Goal: Task Accomplishment & Management: Manage account settings

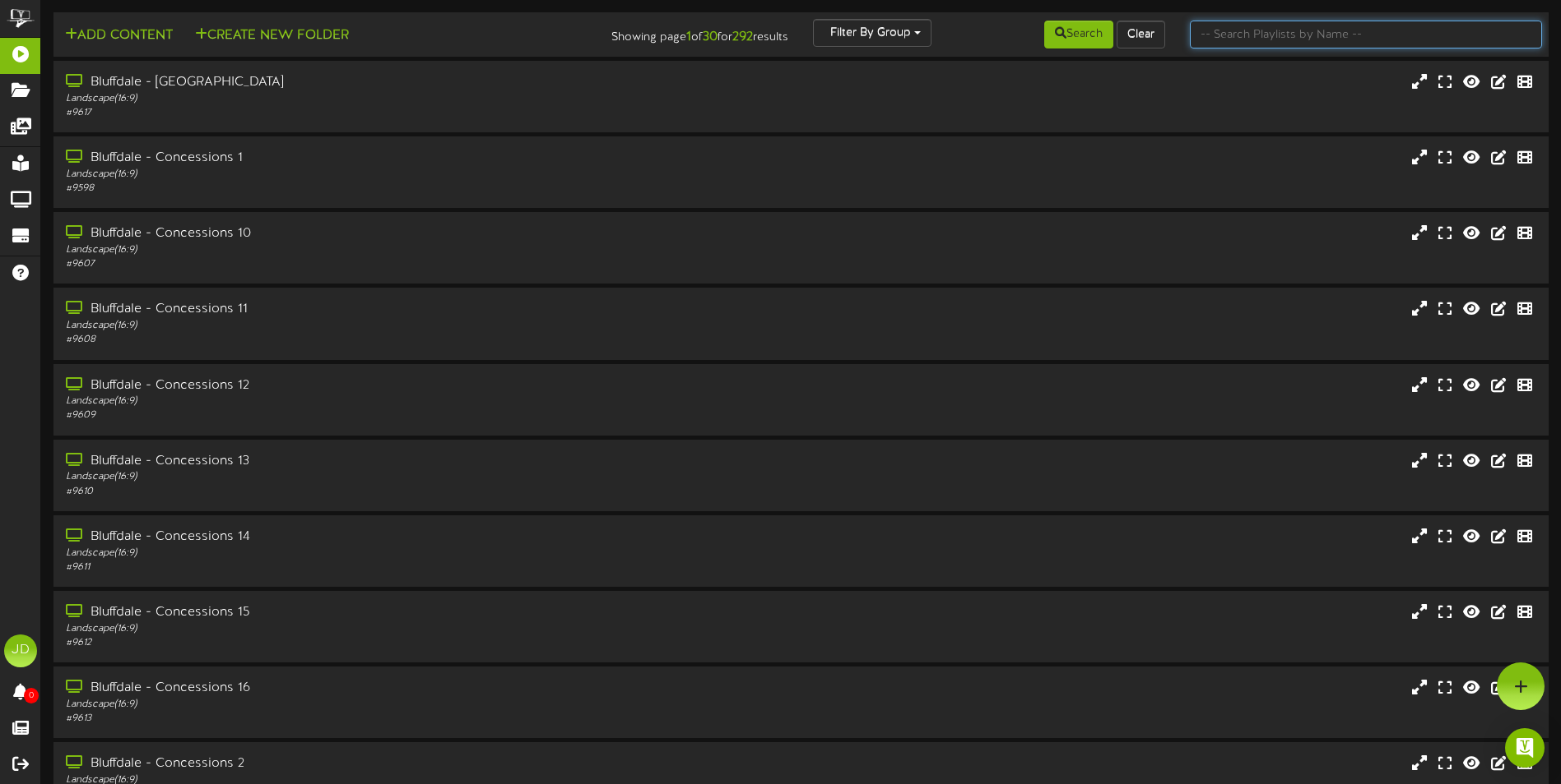
click at [1296, 24] on input "text" at bounding box center [1365, 34] width 352 height 28
type input "surprise"
drag, startPoint x: 1017, startPoint y: 32, endPoint x: 1064, endPoint y: 37, distance: 47.3
click at [1023, 32] on div "Search Clear" at bounding box center [1052, 34] width 251 height 31
click at [1068, 37] on button "Search" at bounding box center [1078, 34] width 69 height 28
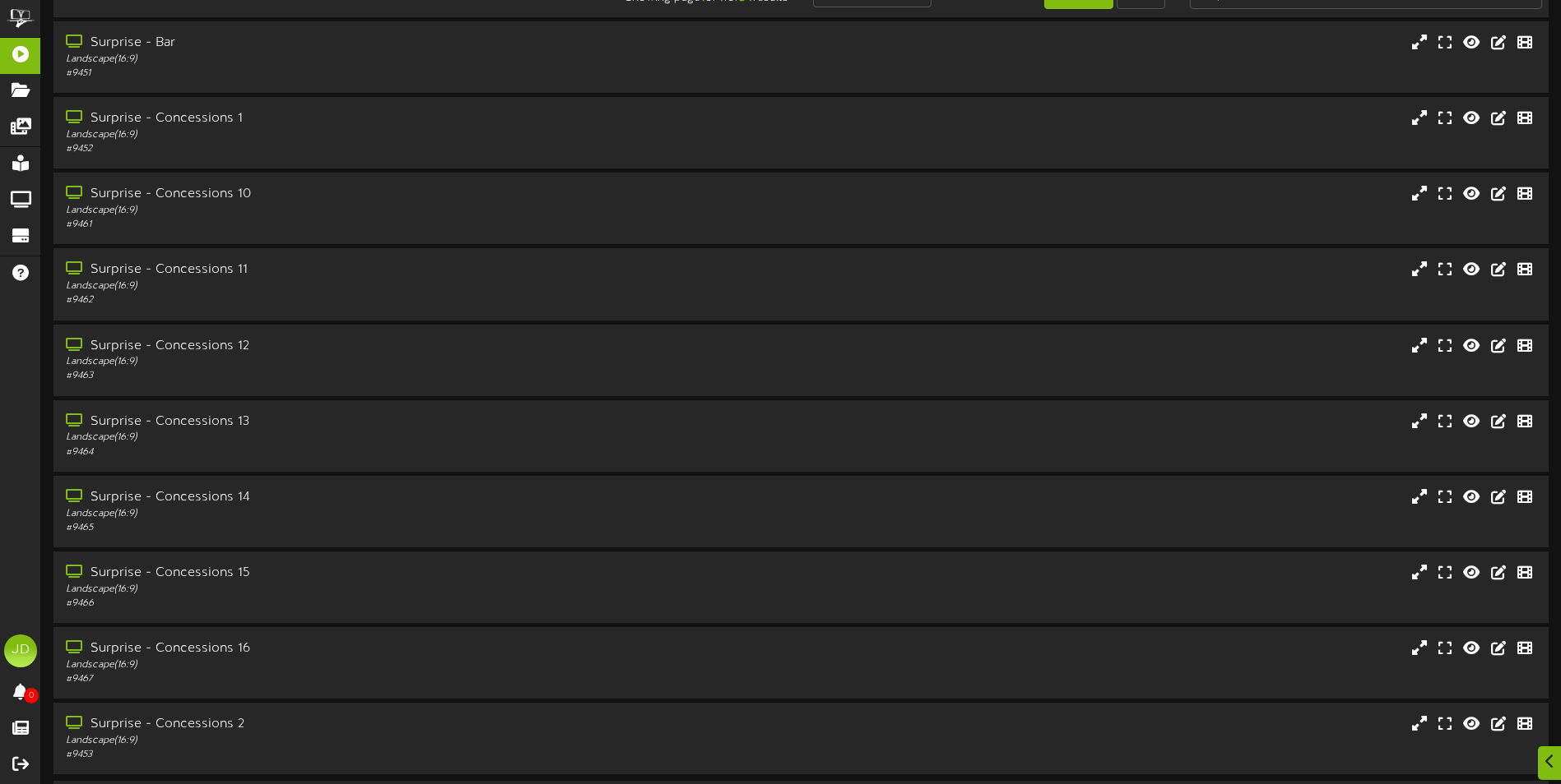
scroll to position [97, 0]
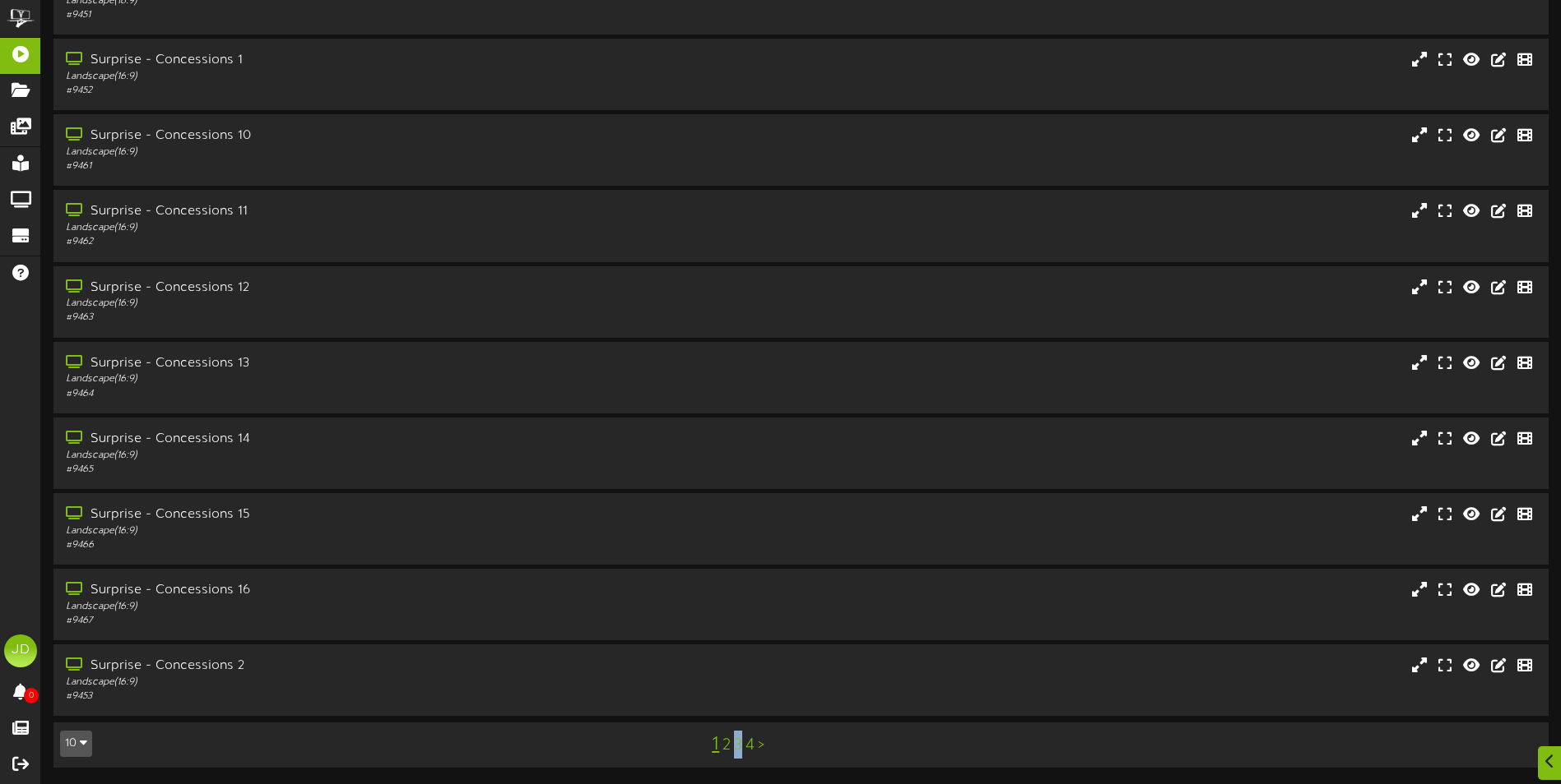
click at [739, 747] on link "3" at bounding box center [738, 745] width 8 height 19
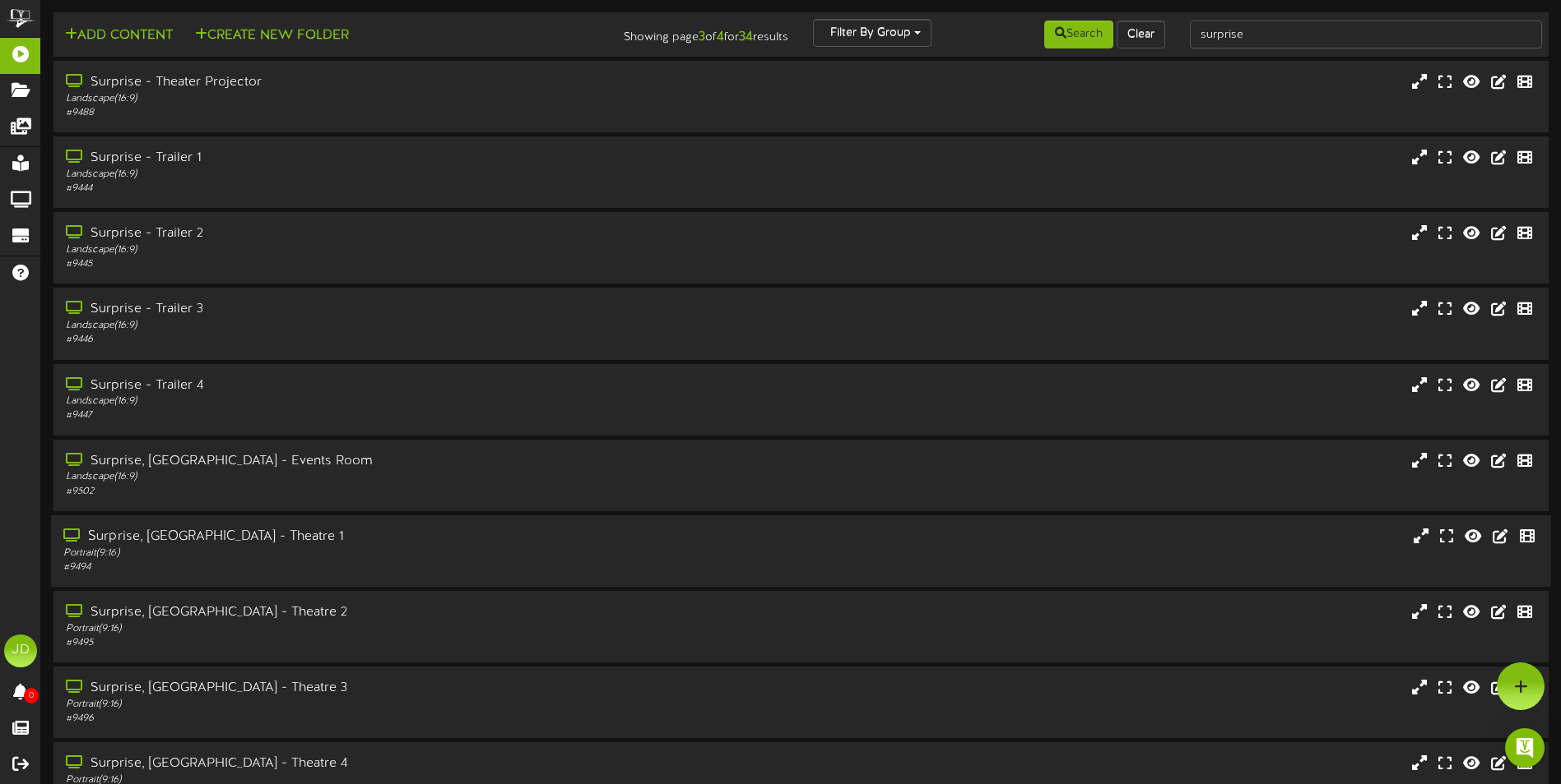
click at [372, 549] on div "Portrait ( 9:16 )" at bounding box center [362, 553] width 599 height 14
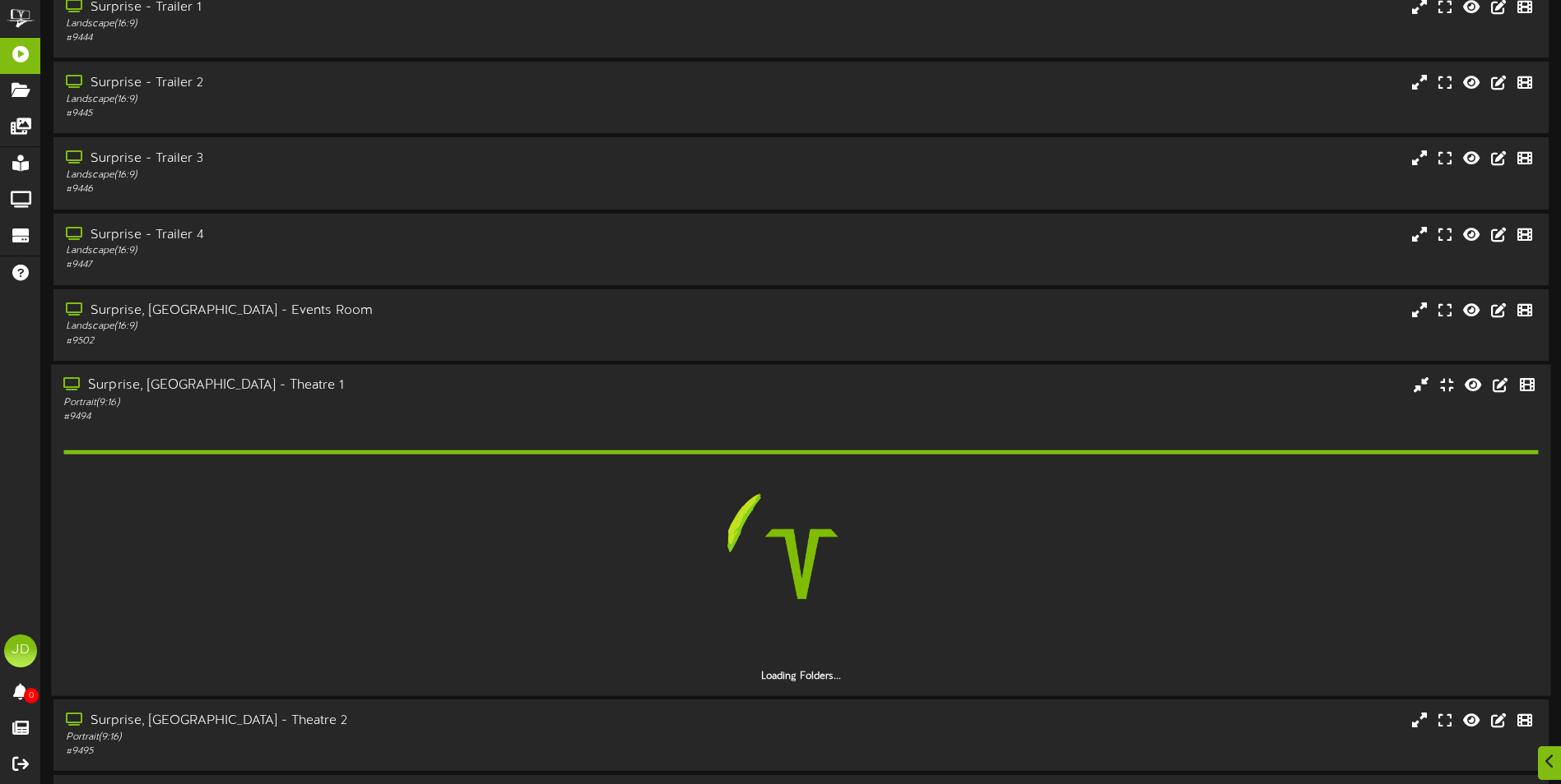
scroll to position [356, 0]
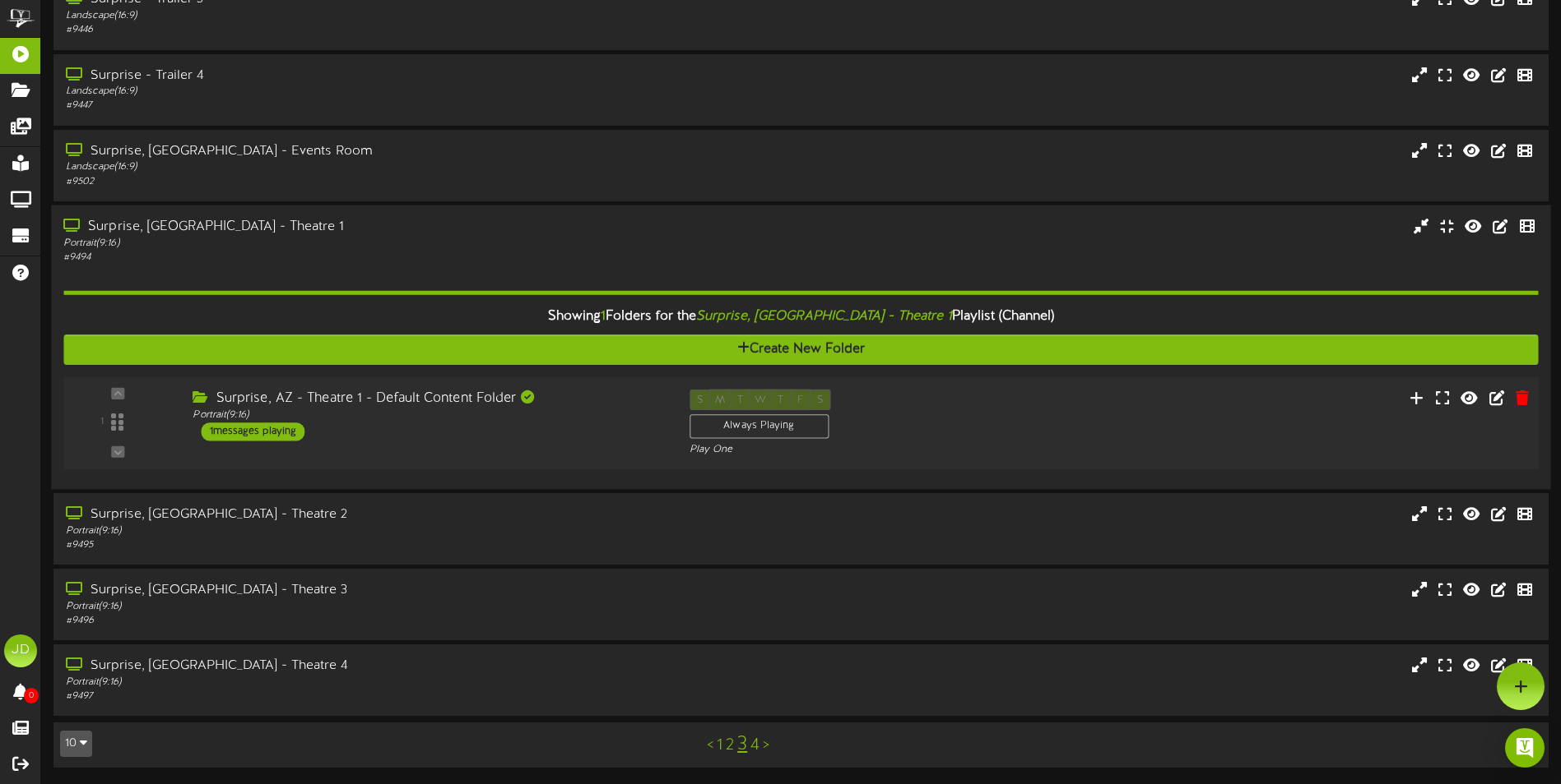
click at [597, 435] on div "Surprise, AZ - Theatre 1 - Default Content Folder Portrait ( 9:16 ) 1 messages …" at bounding box center [428, 414] width 496 height 52
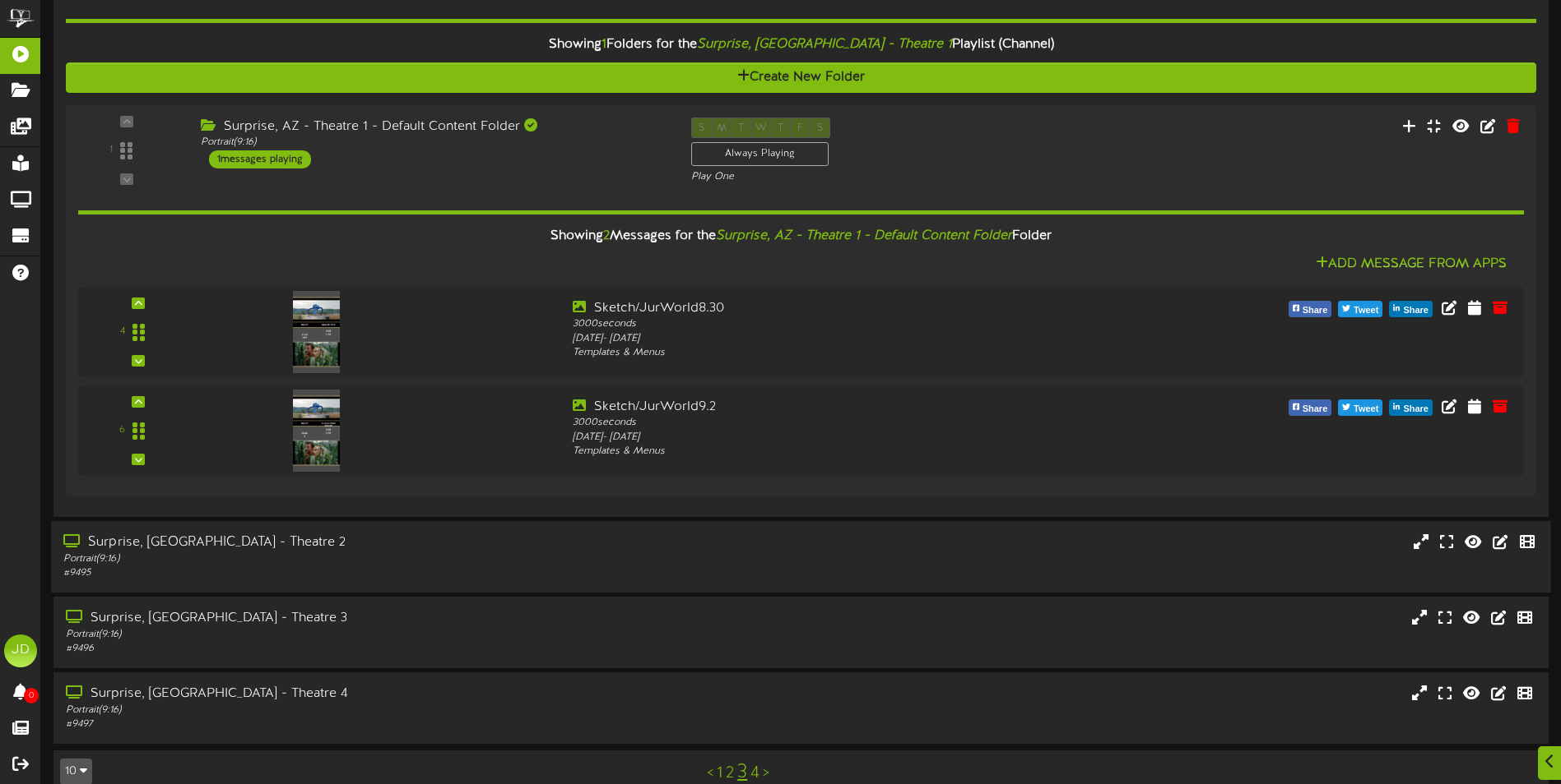
scroll to position [610, 0]
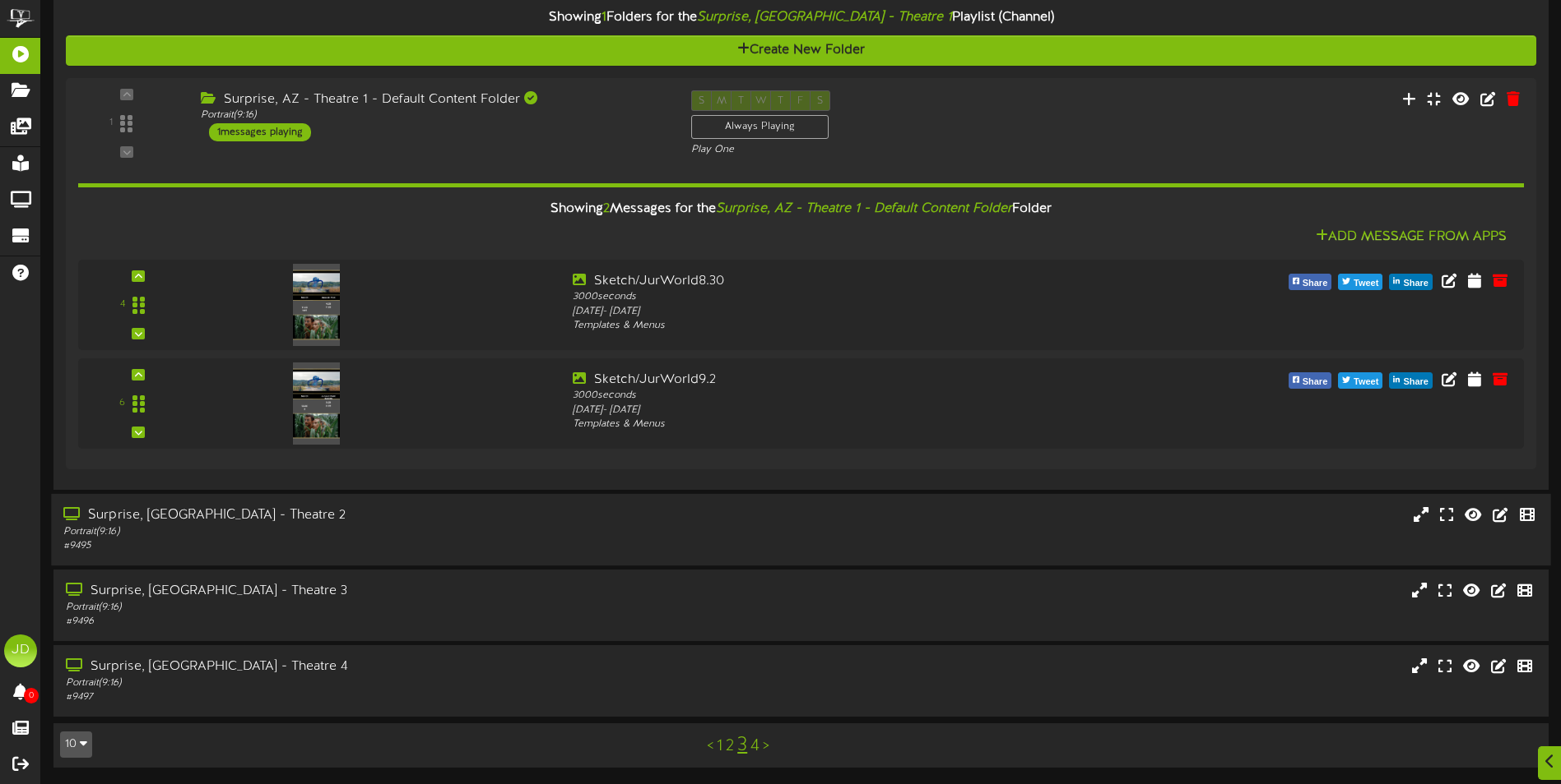
click at [449, 519] on div "Surprise, [GEOGRAPHIC_DATA] - Theatre 2" at bounding box center [362, 514] width 599 height 19
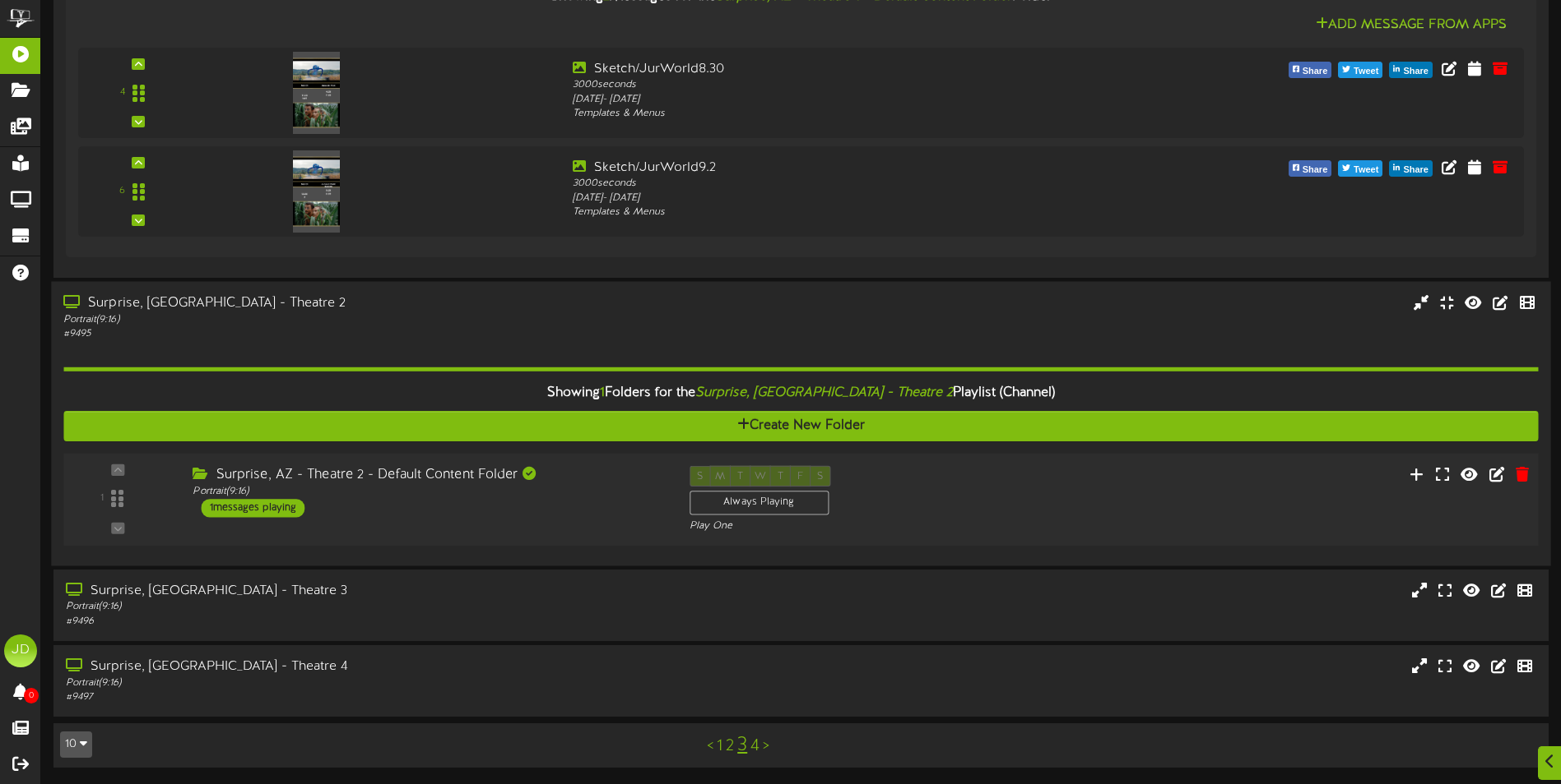
click at [600, 500] on div "Surprise, AZ - Theatre 2 - Default Content Folder Portrait ( 9:16 ) 1 messages …" at bounding box center [428, 491] width 496 height 52
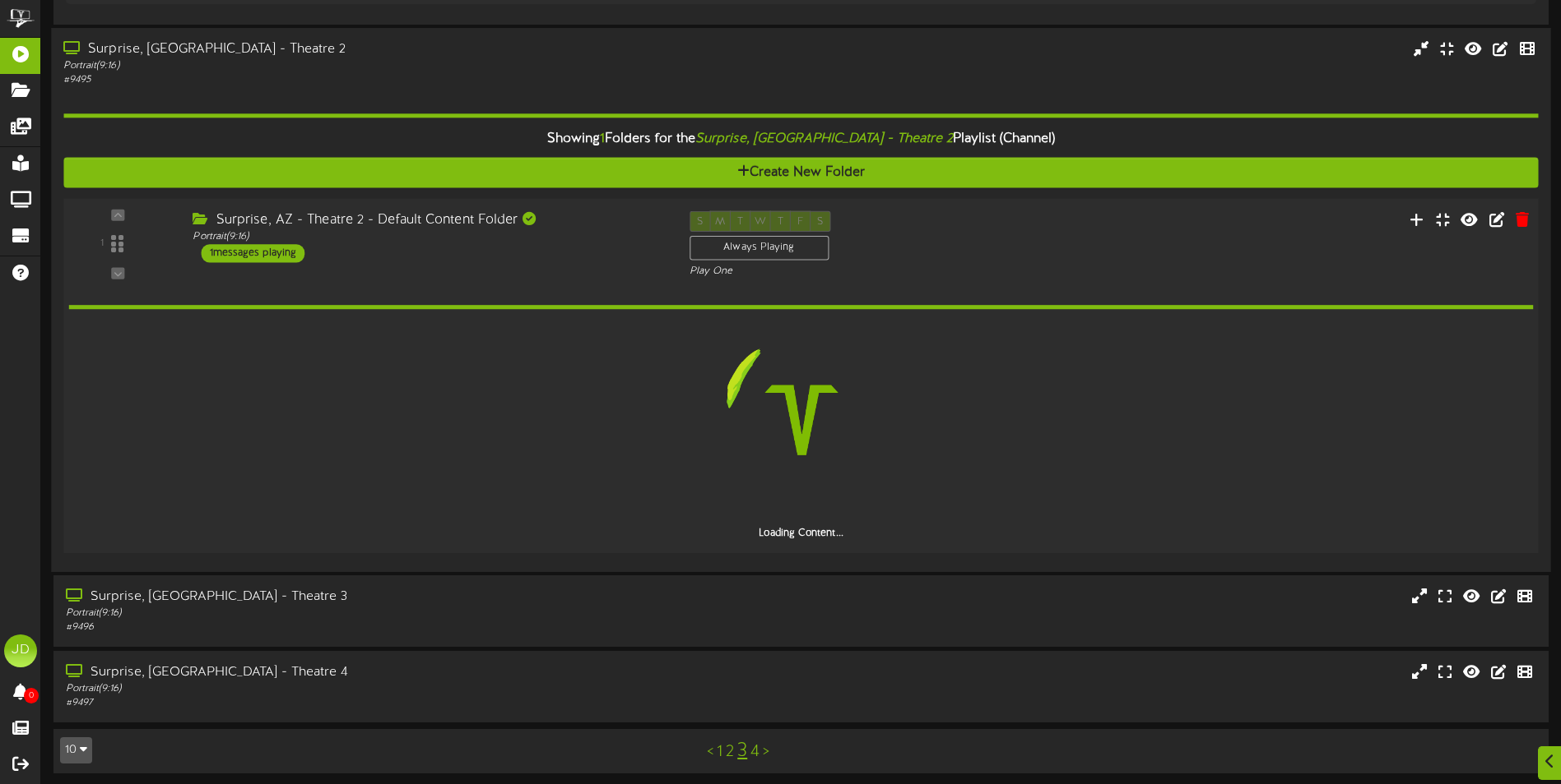
scroll to position [1023, 0]
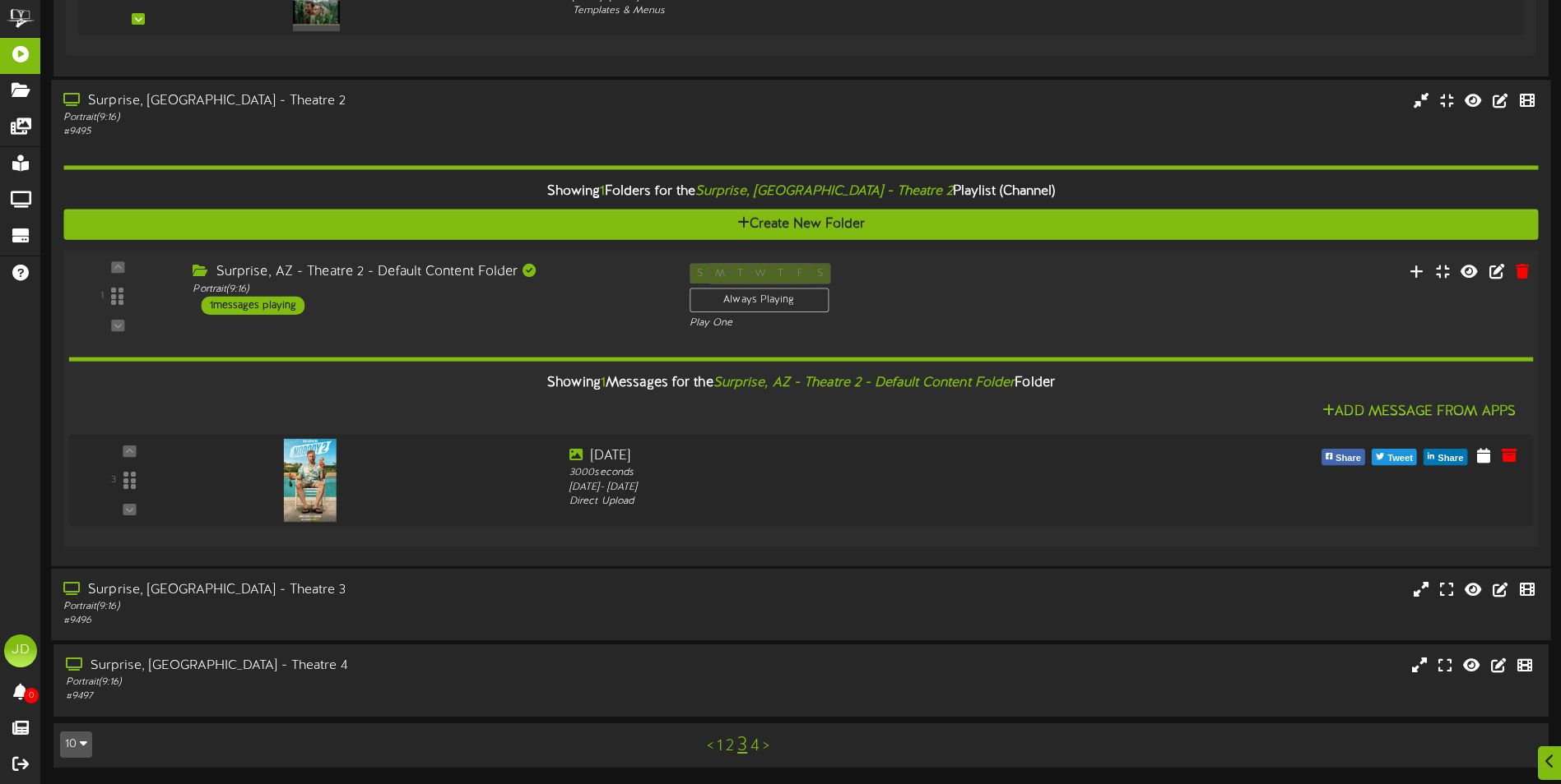
click at [473, 601] on div "Portrait ( 9:16 )" at bounding box center [362, 607] width 599 height 14
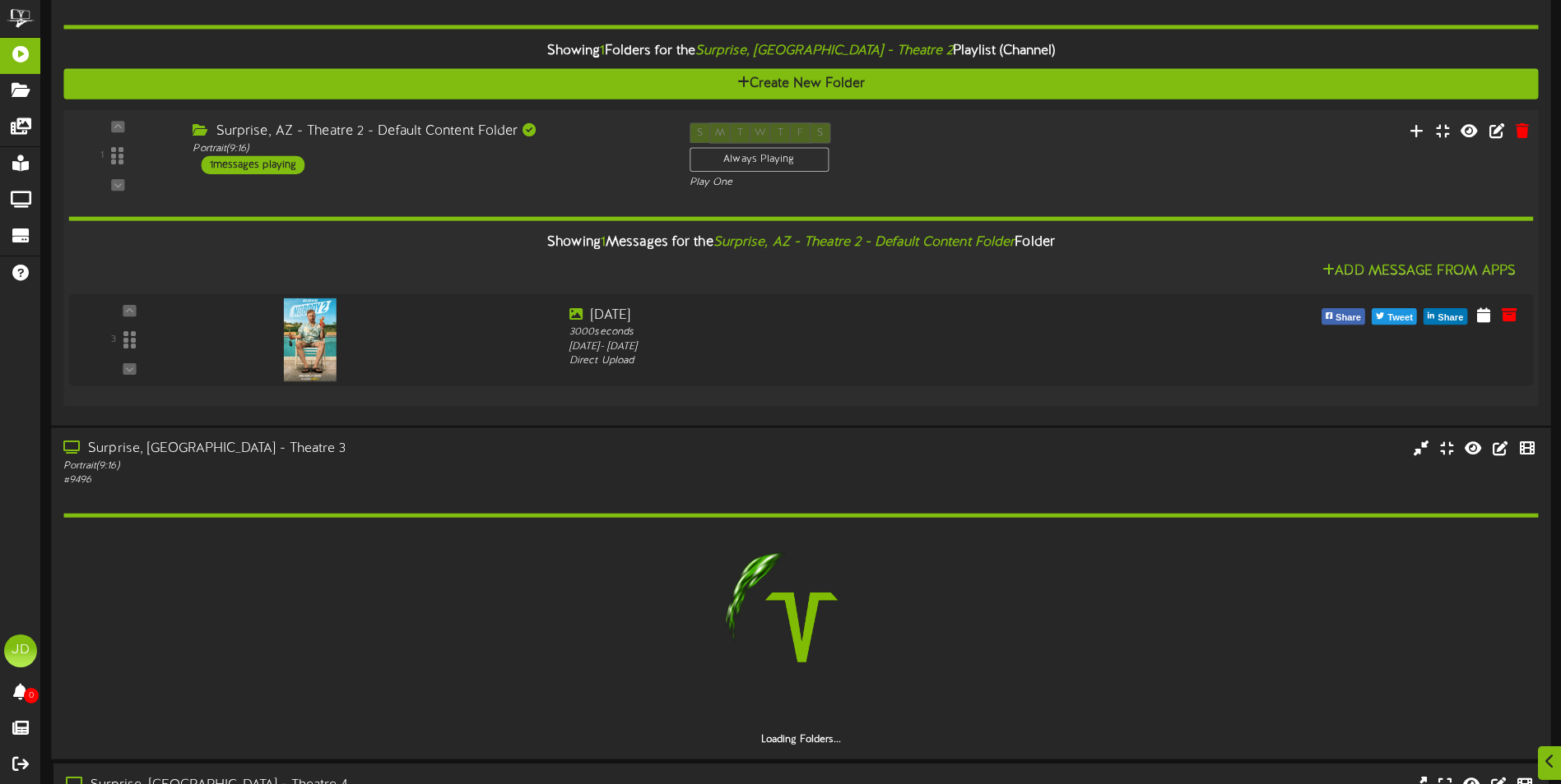
scroll to position [1282, 0]
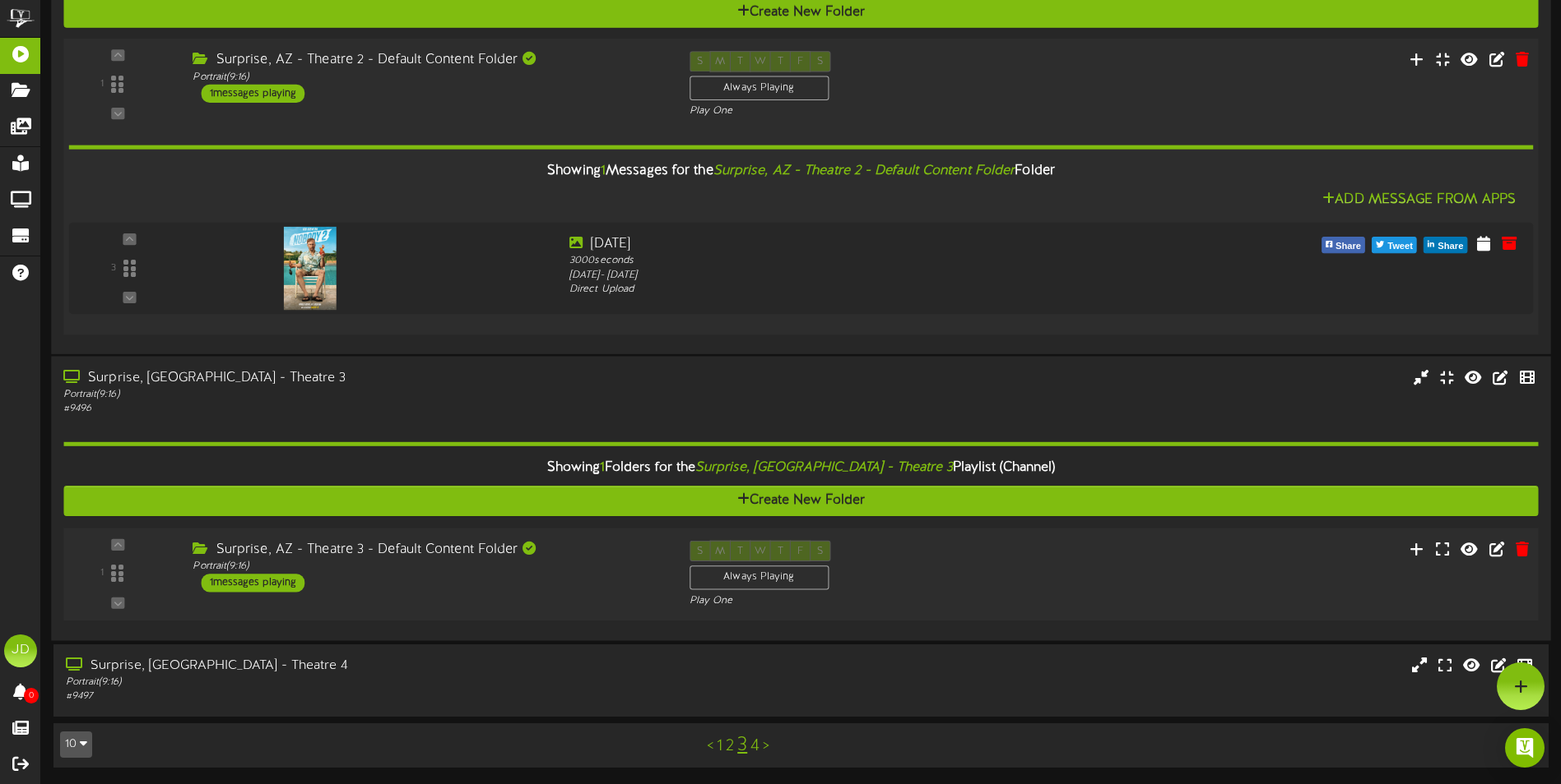
click at [570, 574] on div "Surprise, AZ - Theatre 3 - Default Content Folder Portrait ( 9:16 ) 1 messages …" at bounding box center [428, 567] width 496 height 52
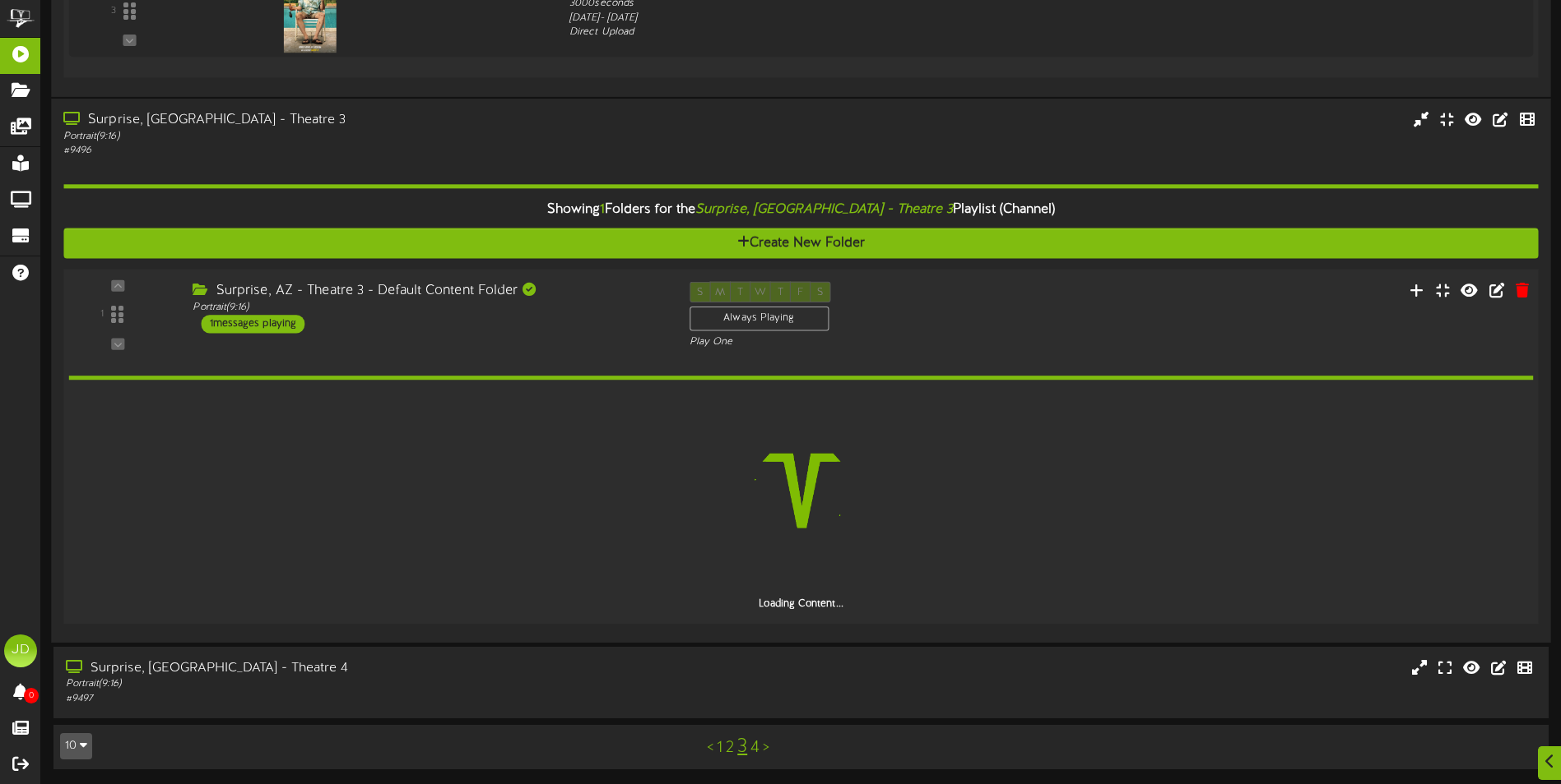
scroll to position [1437, 0]
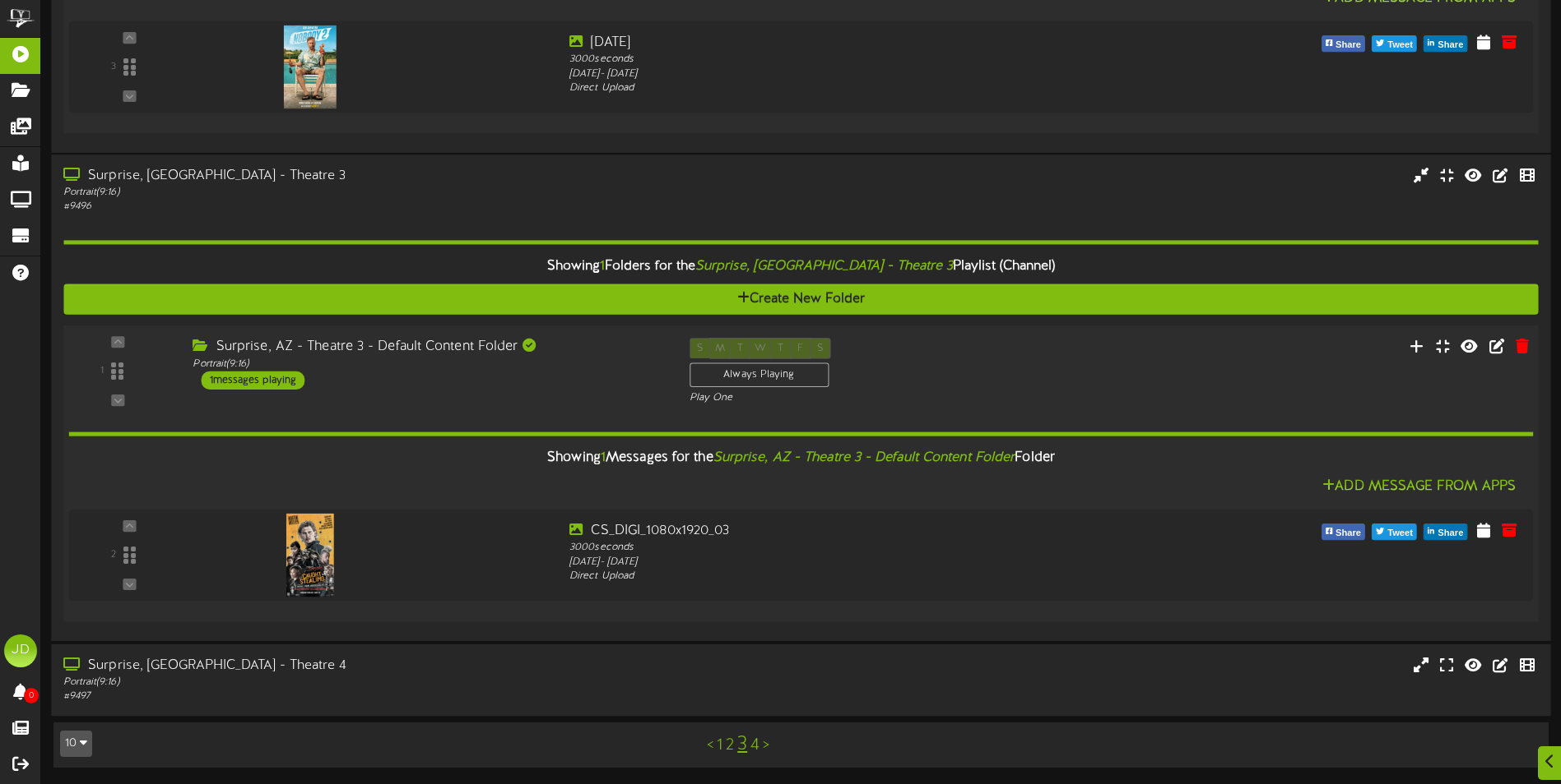
drag, startPoint x: 611, startPoint y: 680, endPoint x: 616, endPoint y: 649, distance: 31.4
click at [611, 679] on div "Portrait ( 9:16 )" at bounding box center [362, 683] width 599 height 14
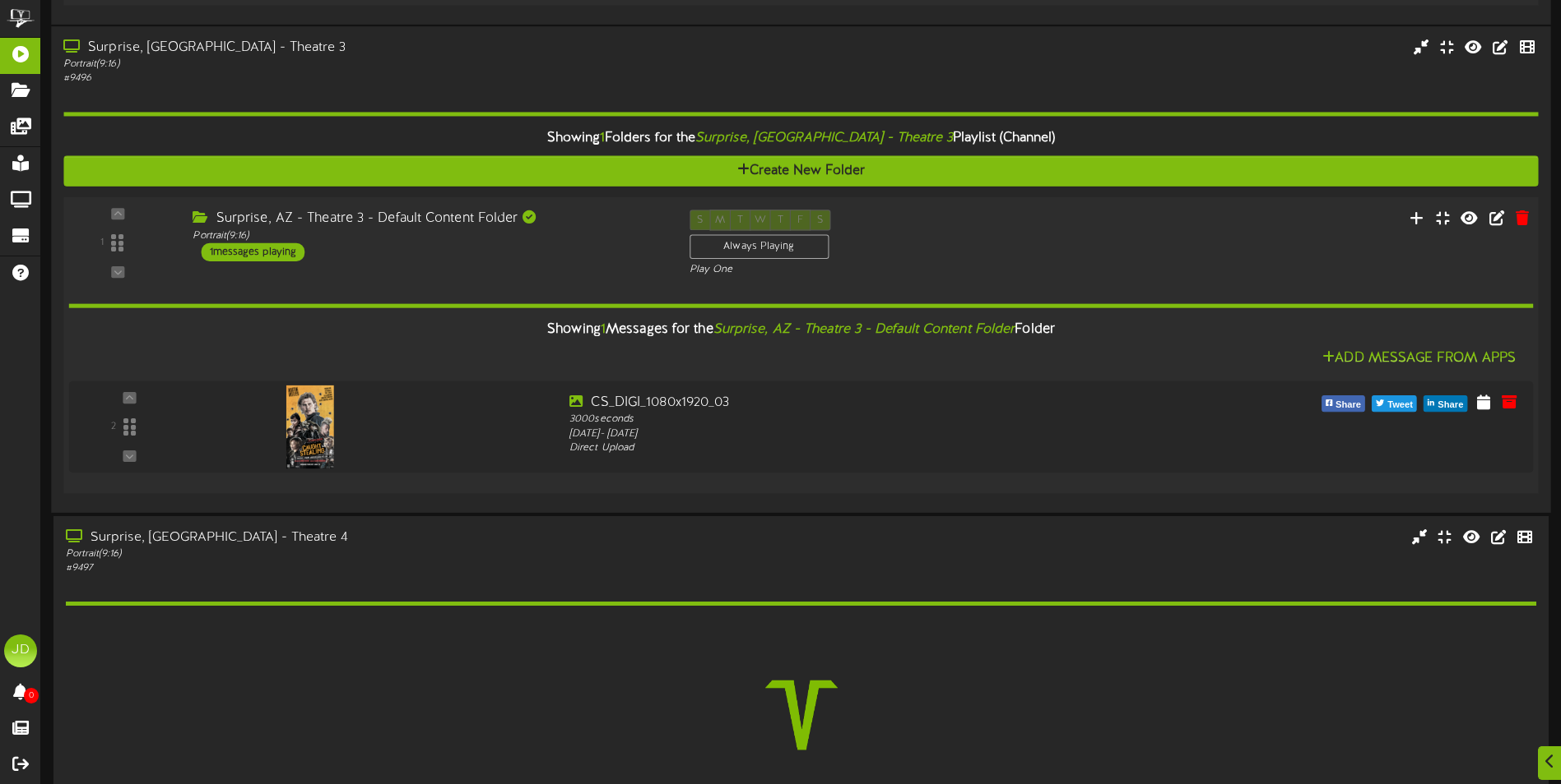
scroll to position [1696, 0]
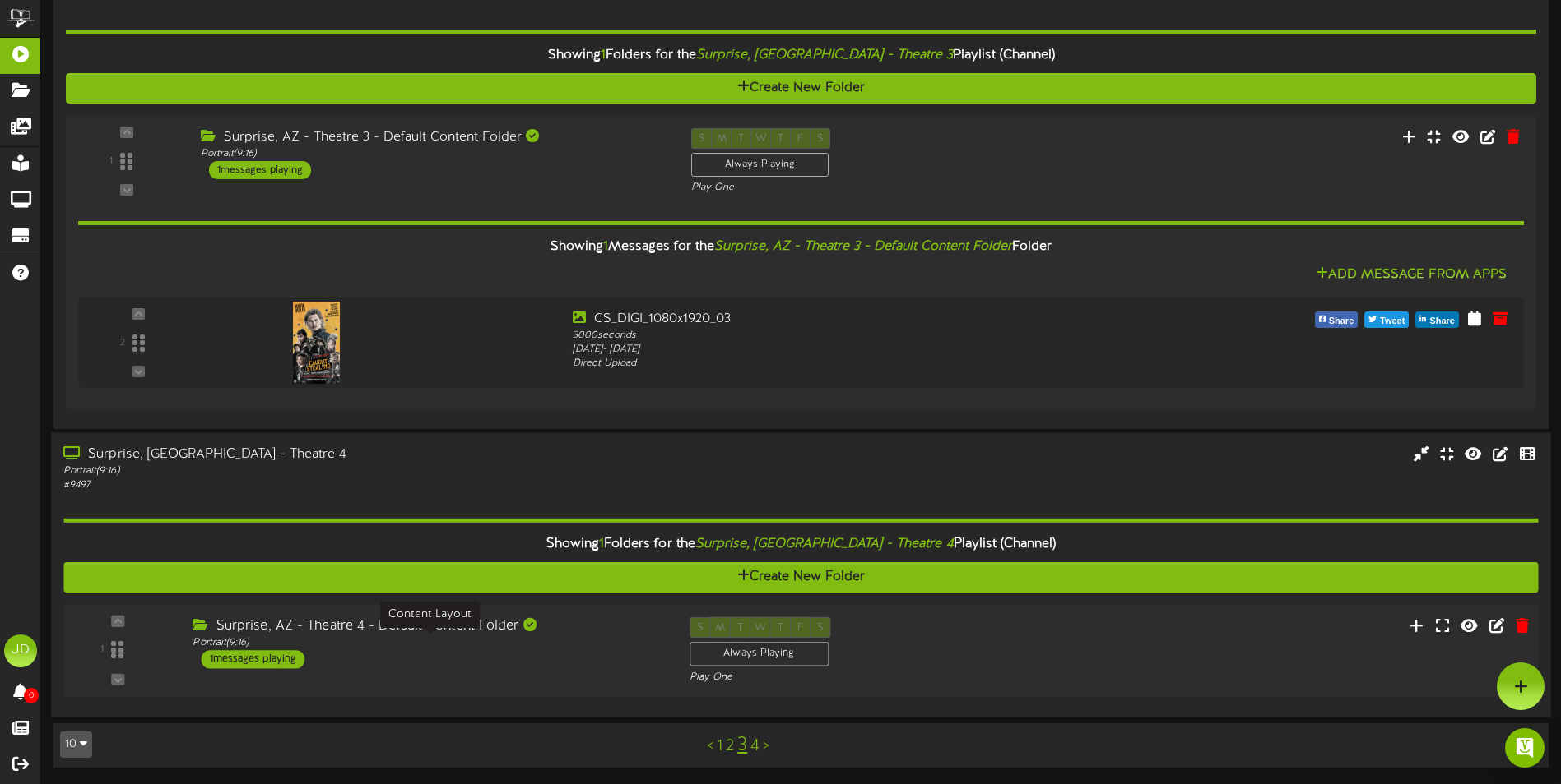
click at [627, 640] on div "Portrait ( 9:16 )" at bounding box center [429, 643] width 472 height 14
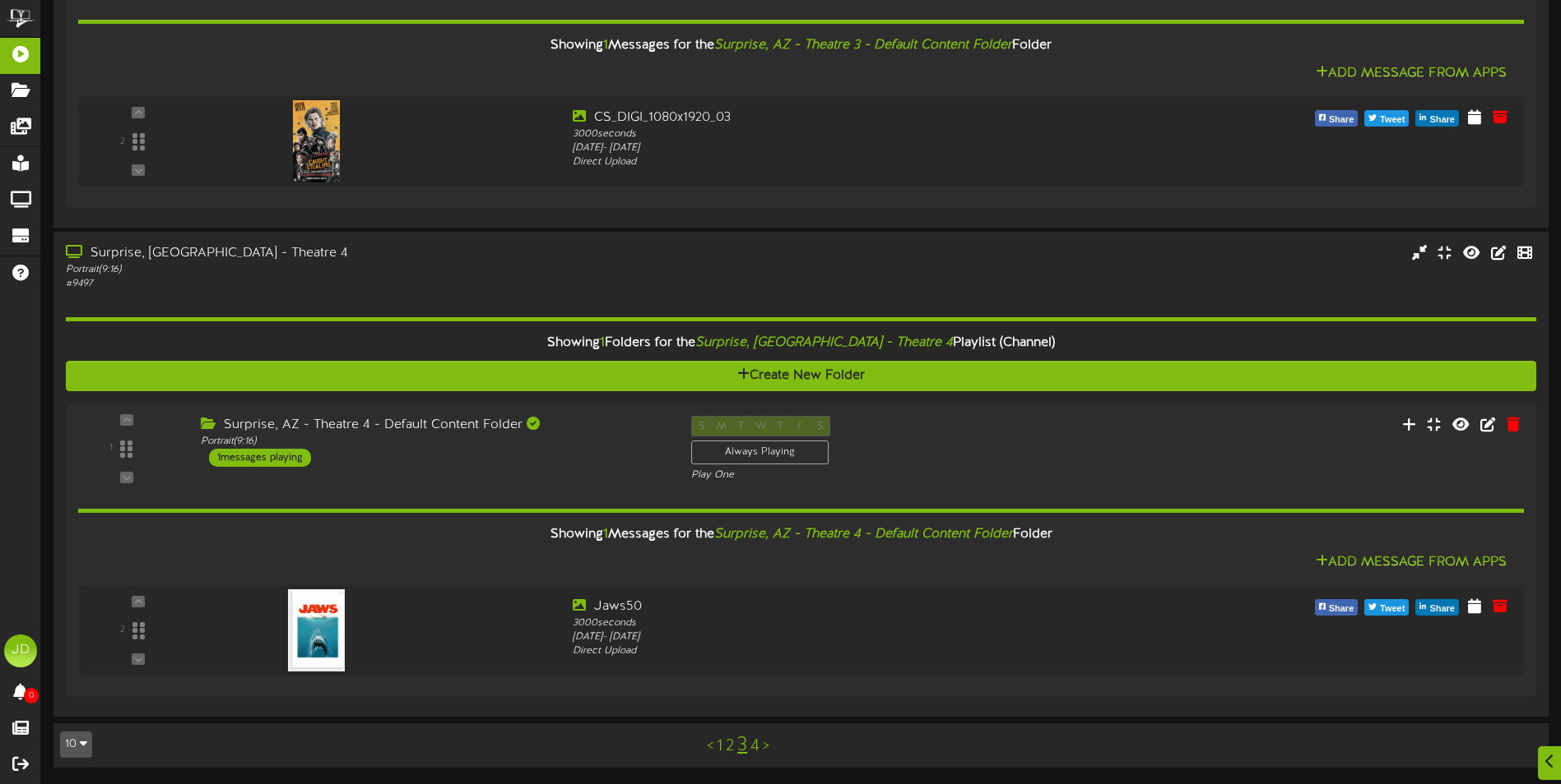
scroll to position [1849, 0]
click at [755, 751] on link "4" at bounding box center [754, 746] width 9 height 19
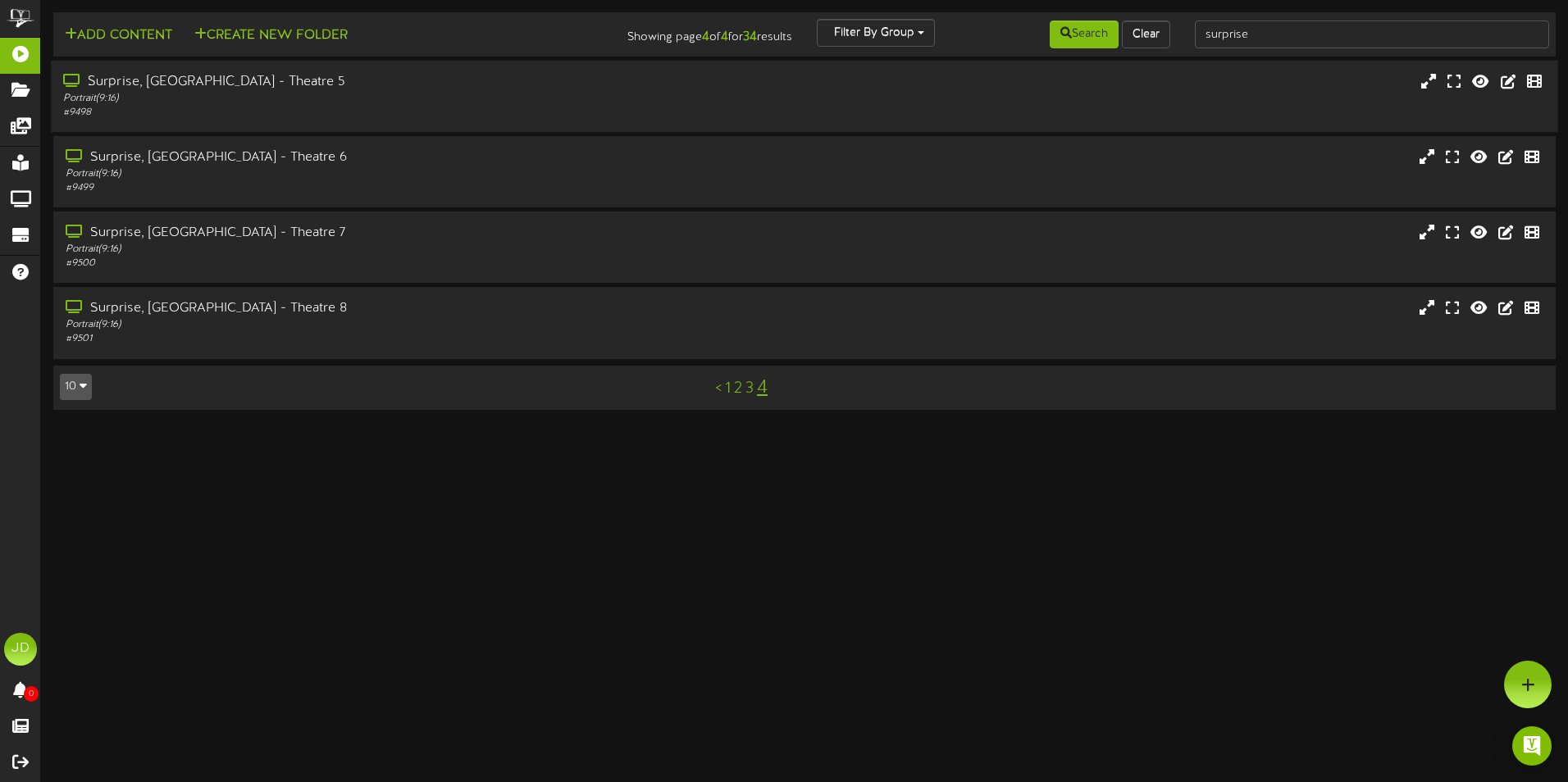
click at [266, 107] on div "# 9498" at bounding box center [364, 113] width 603 height 14
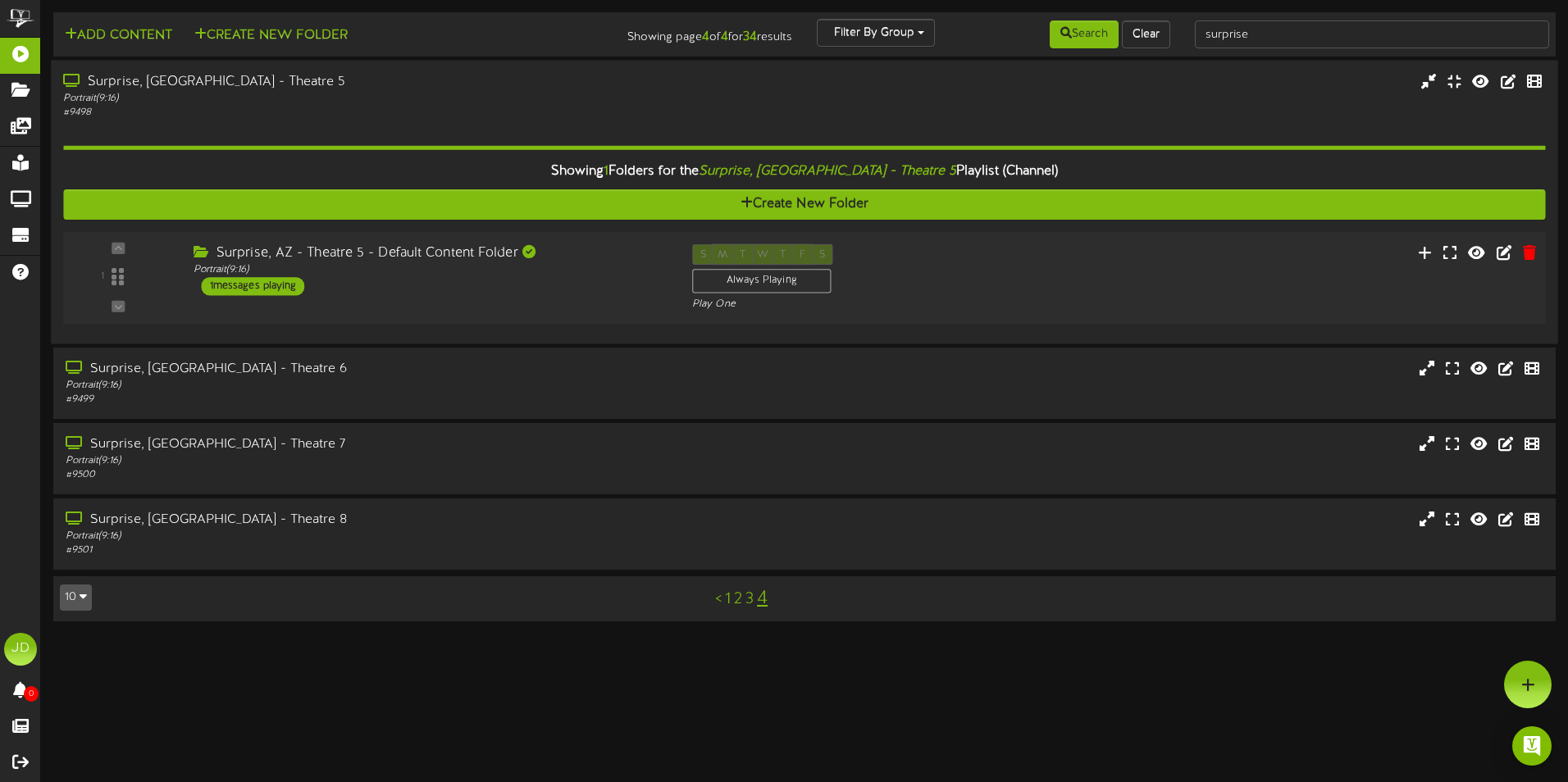
click at [504, 310] on div "1 ( 9:16" at bounding box center [803, 278] width 1497 height 67
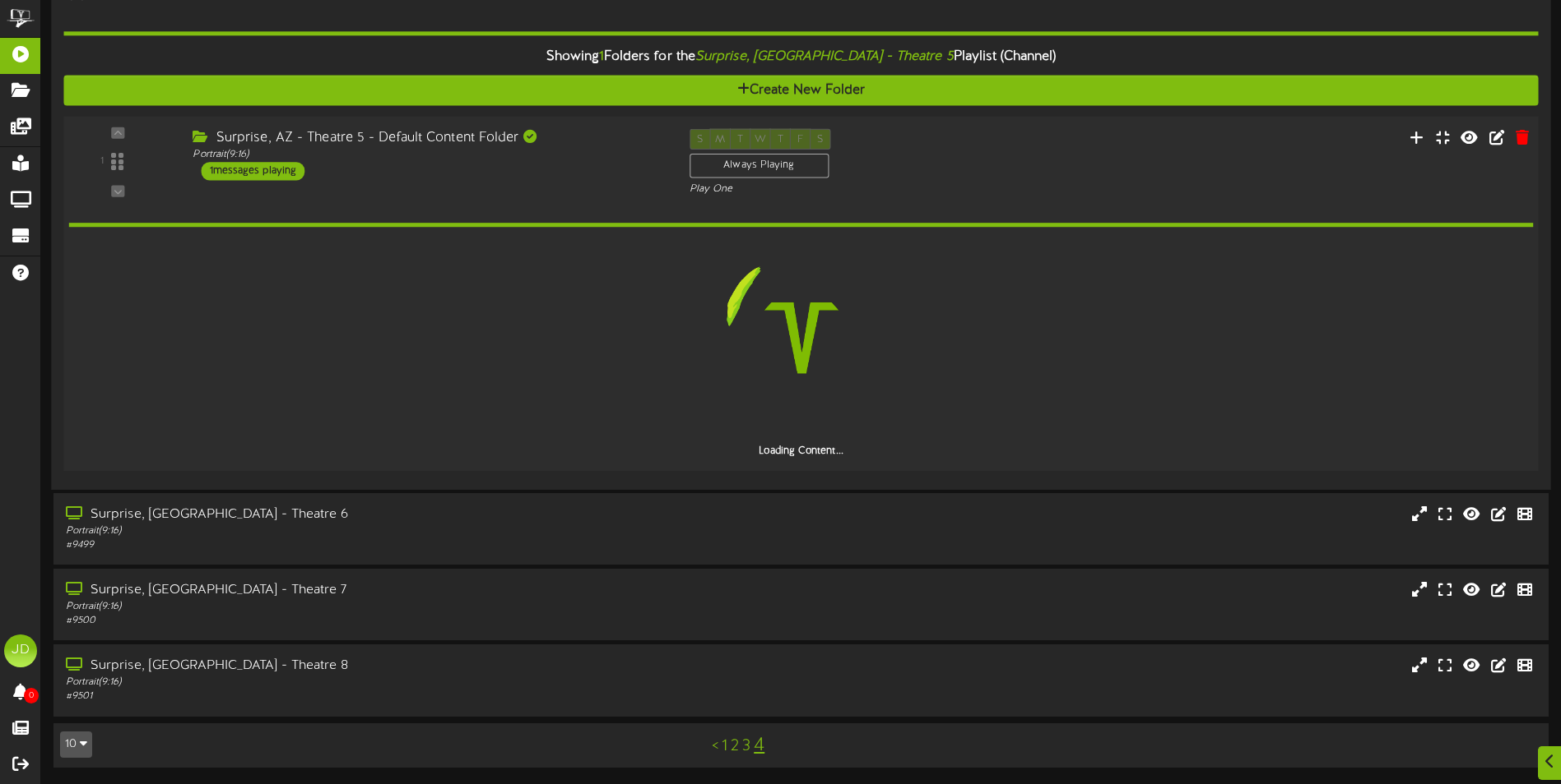
scroll to position [56, 0]
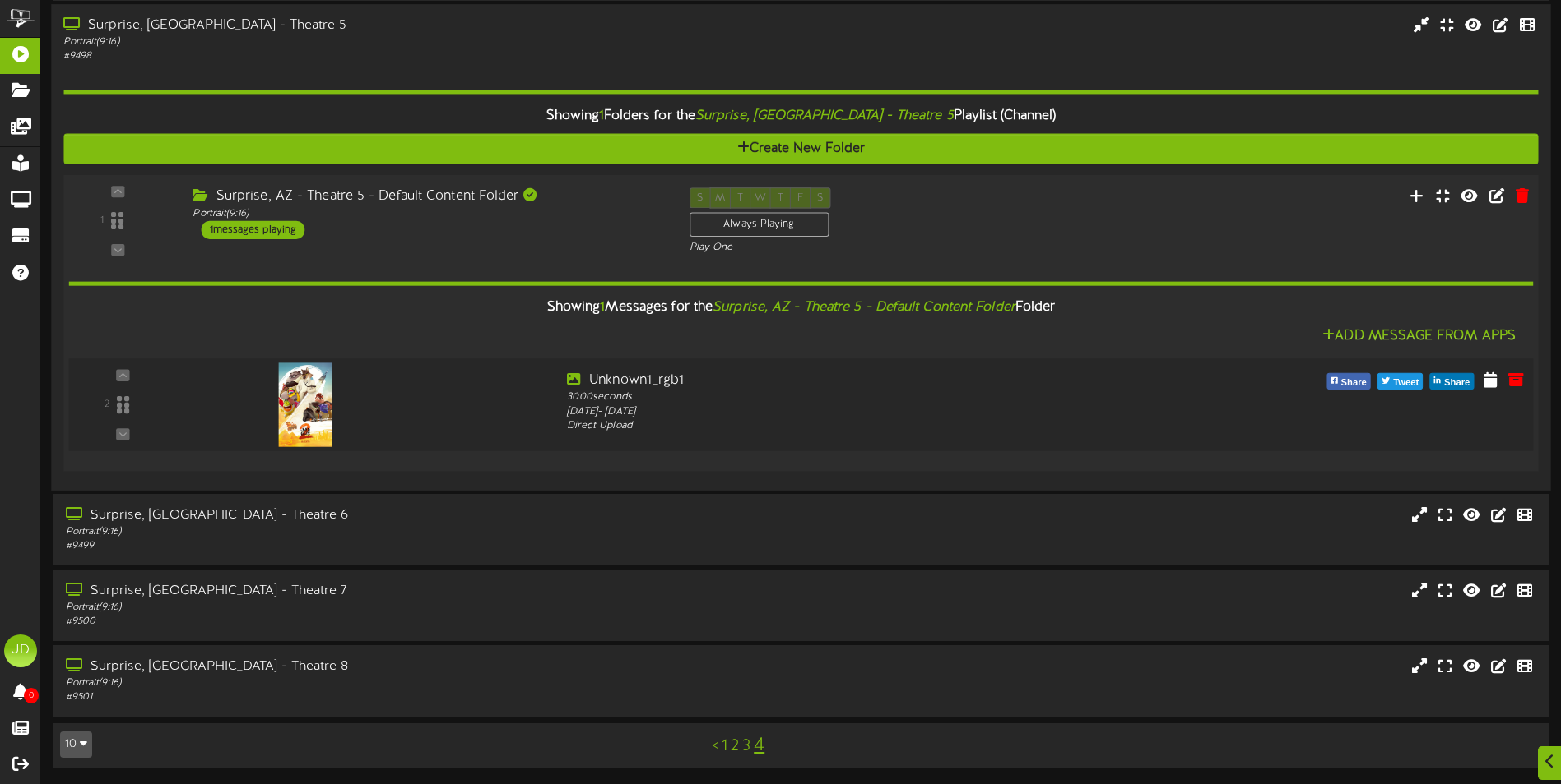
click at [506, 431] on div "2" at bounding box center [801, 404] width 1479 height 67
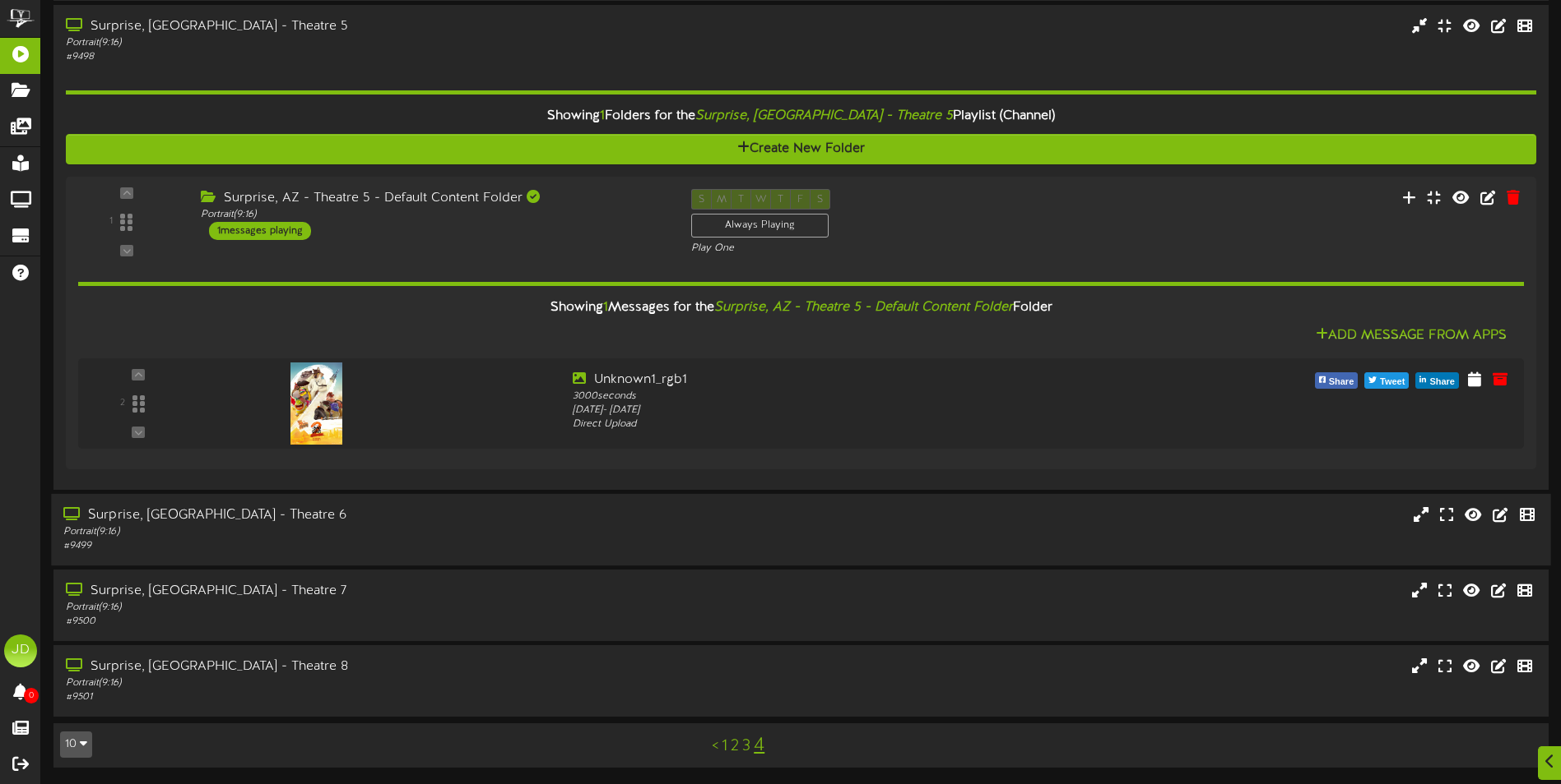
click at [444, 524] on div "Surprise, [GEOGRAPHIC_DATA] - Theatre 6" at bounding box center [362, 515] width 599 height 19
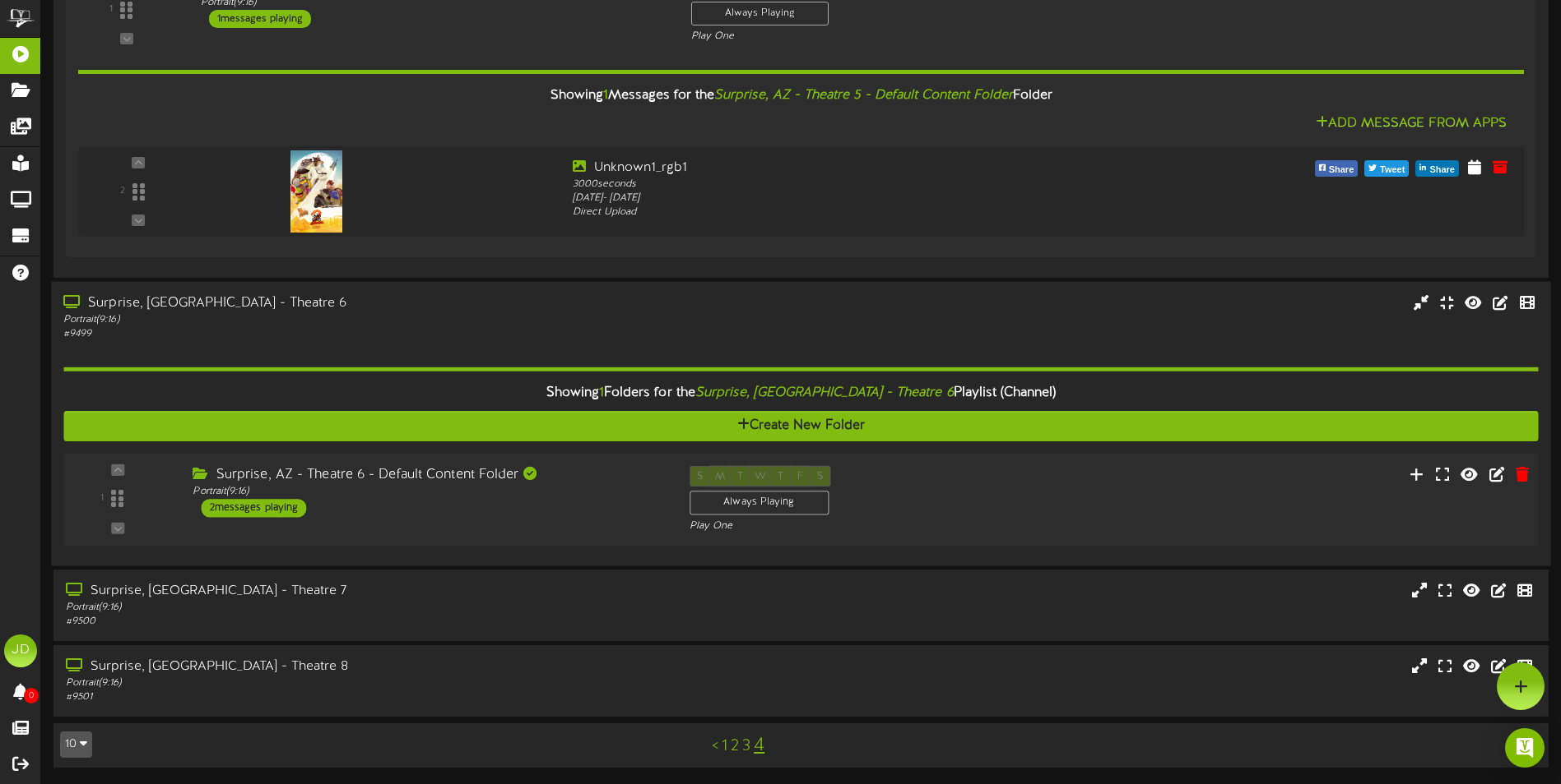
scroll to position [268, 0]
click at [590, 526] on div "1" at bounding box center [800, 499] width 1489 height 67
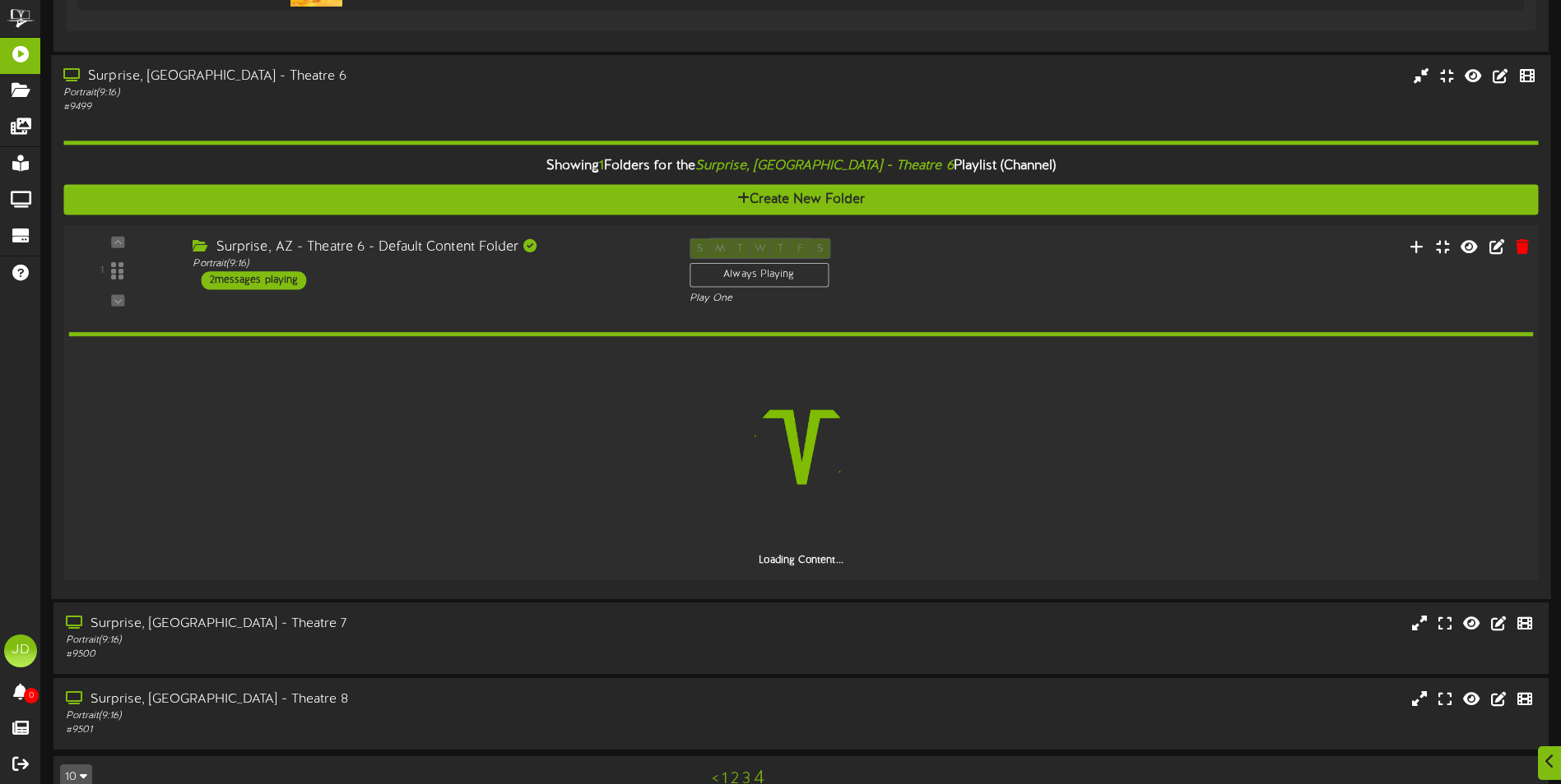
scroll to position [528, 0]
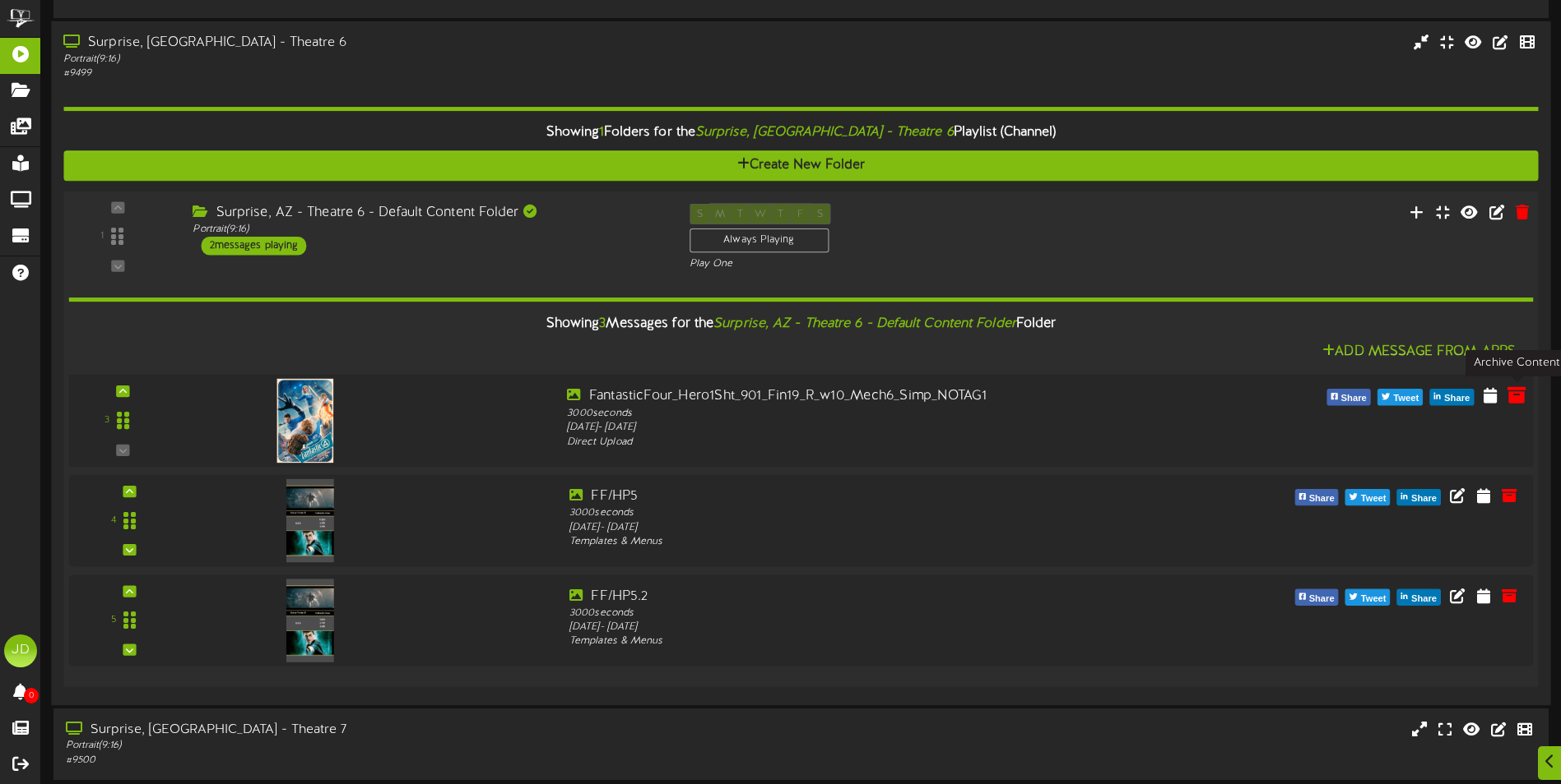
click at [1513, 398] on icon at bounding box center [1516, 394] width 19 height 19
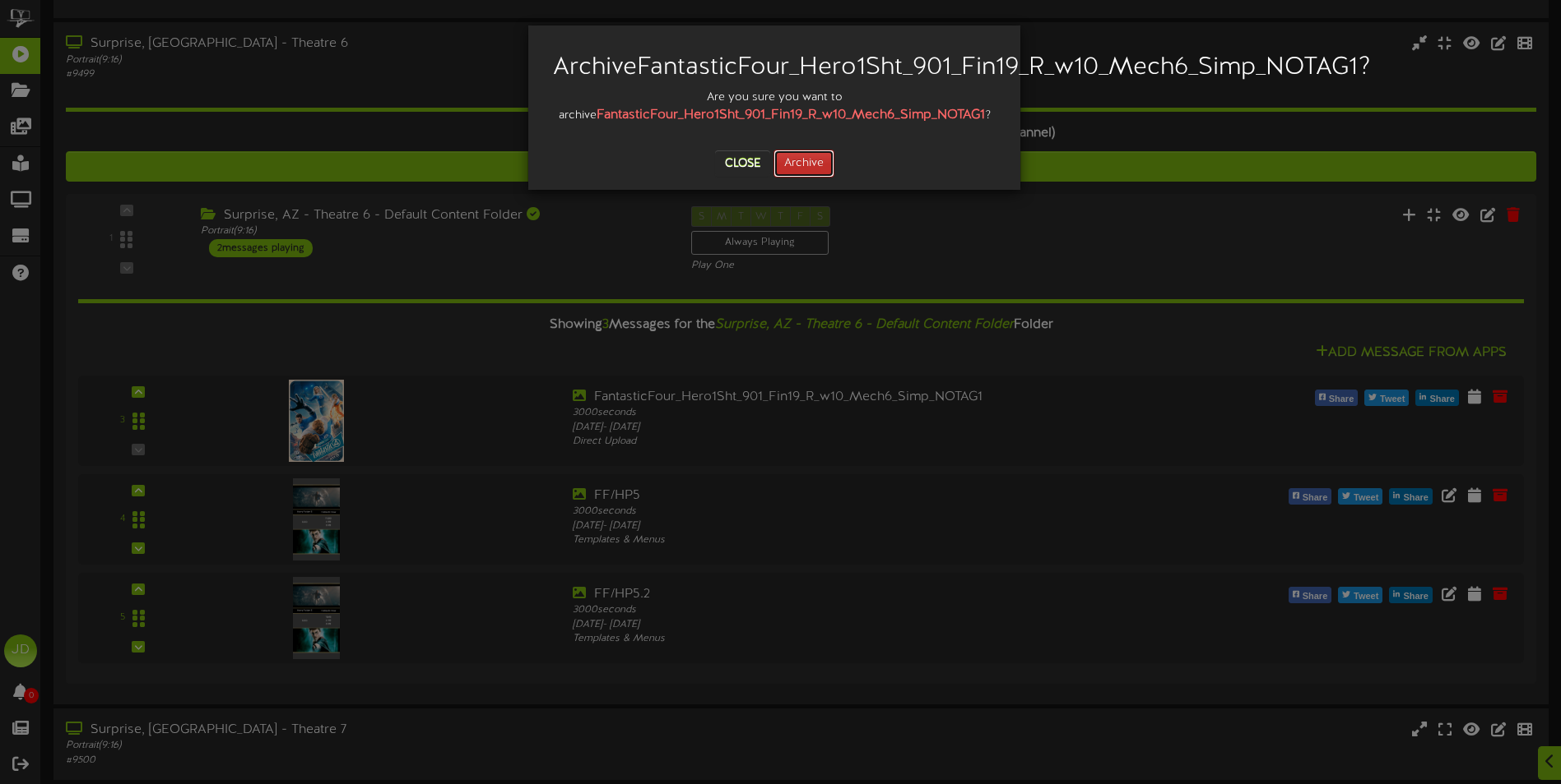
drag, startPoint x: 818, startPoint y: 186, endPoint x: 922, endPoint y: 214, distance: 107.7
click at [817, 177] on button "Archive" at bounding box center [804, 164] width 60 height 28
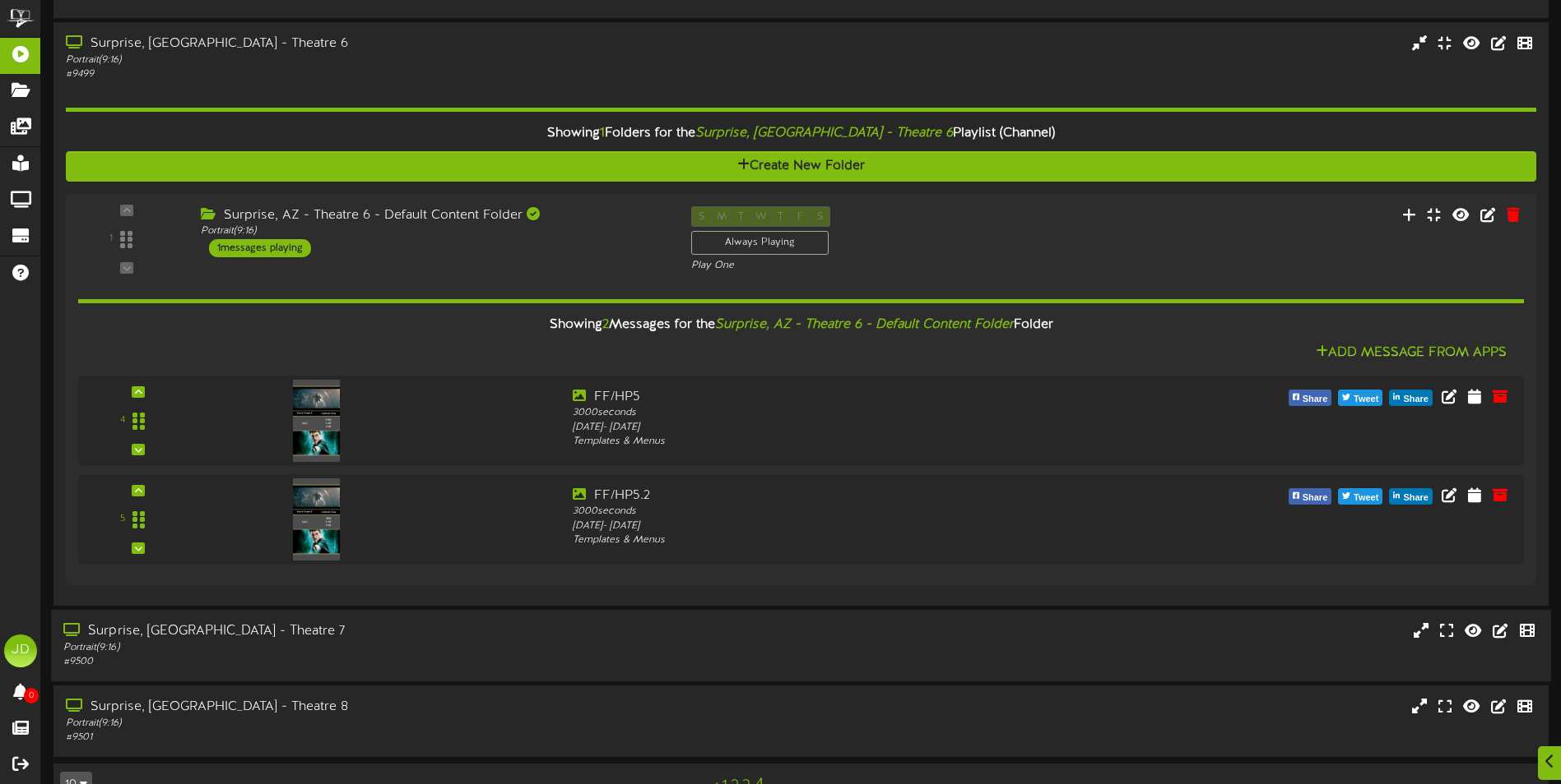
drag, startPoint x: 546, startPoint y: 649, endPoint x: 574, endPoint y: 642, distance: 28.9
click at [546, 648] on div "Portrait ( 9:16 )" at bounding box center [362, 648] width 599 height 14
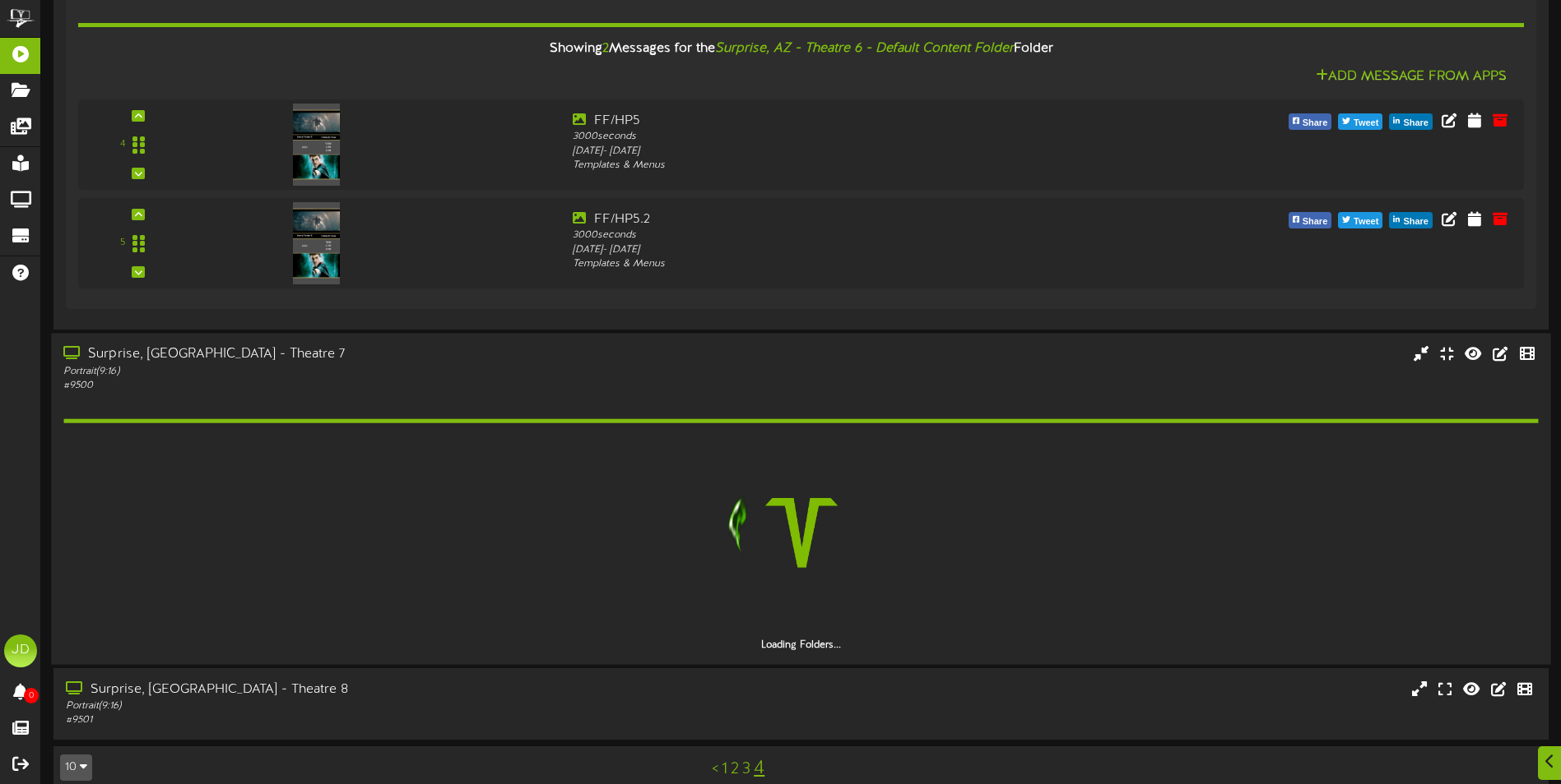
scroll to position [827, 0]
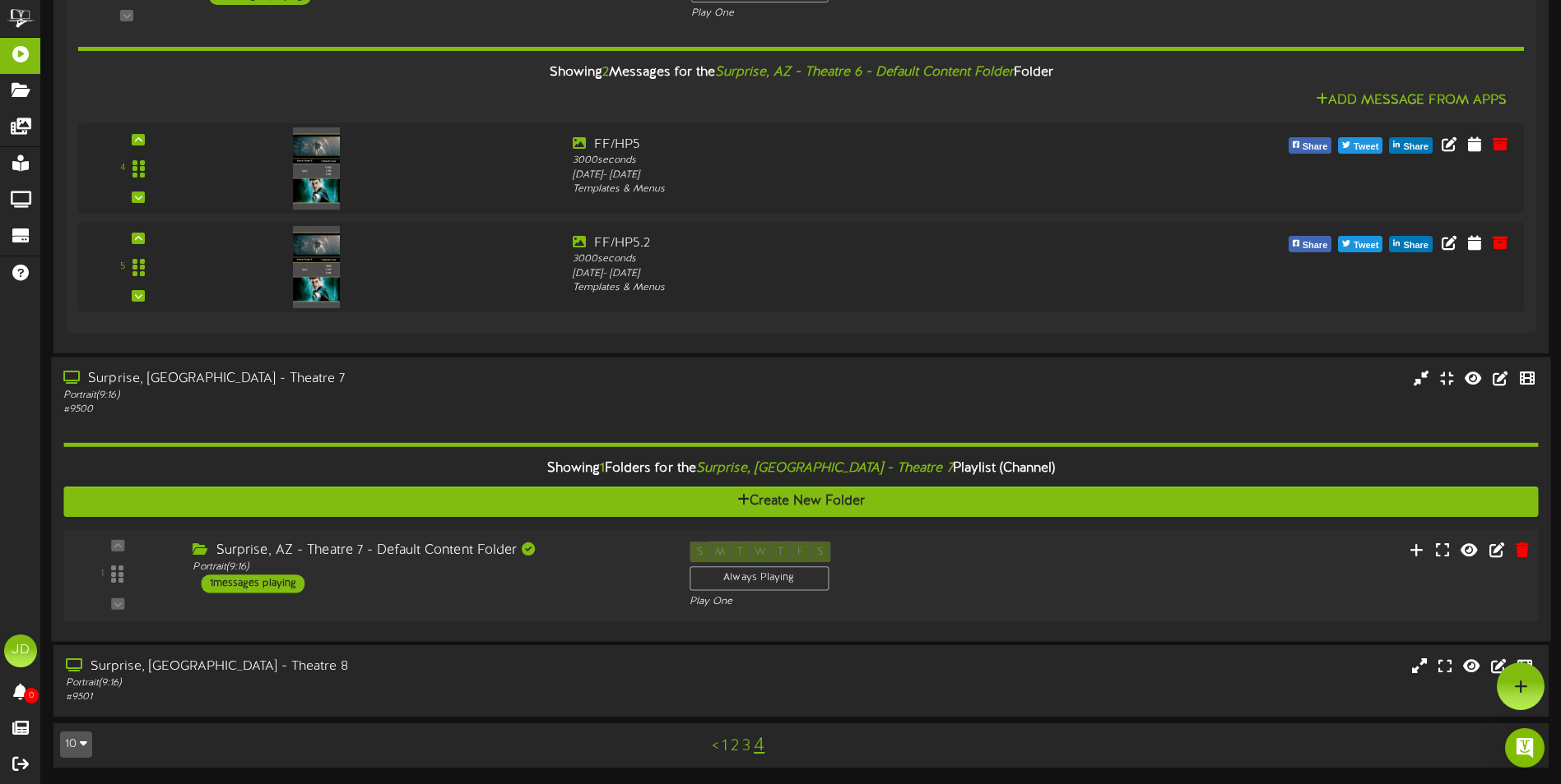
click at [526, 609] on div "1 ( 9:16" at bounding box center [800, 575] width 1489 height 67
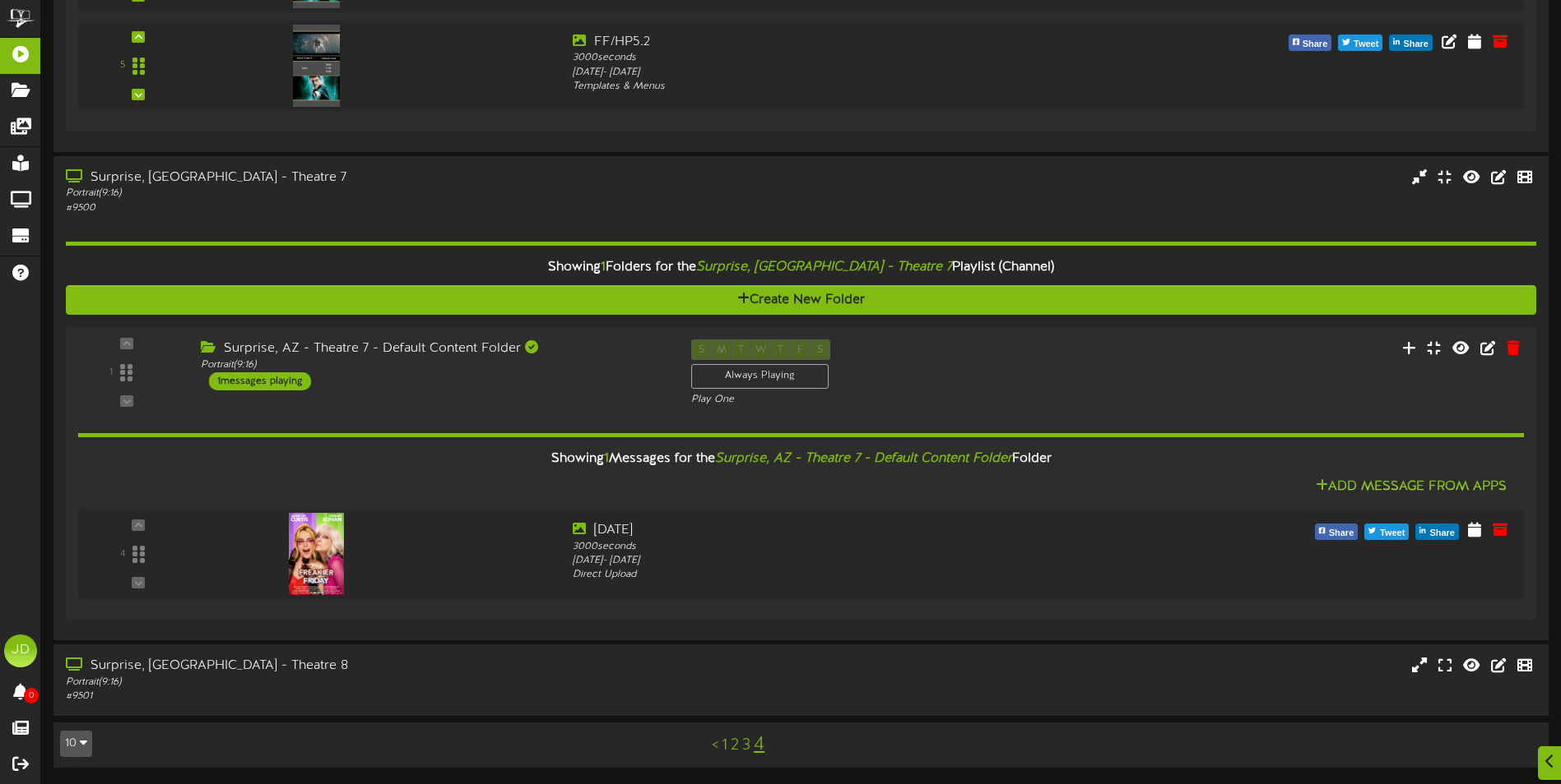
scroll to position [982, 0]
drag, startPoint x: 483, startPoint y: 703, endPoint x: 484, endPoint y: 689, distance: 14.0
click at [483, 699] on div "# 9501" at bounding box center [362, 696] width 599 height 14
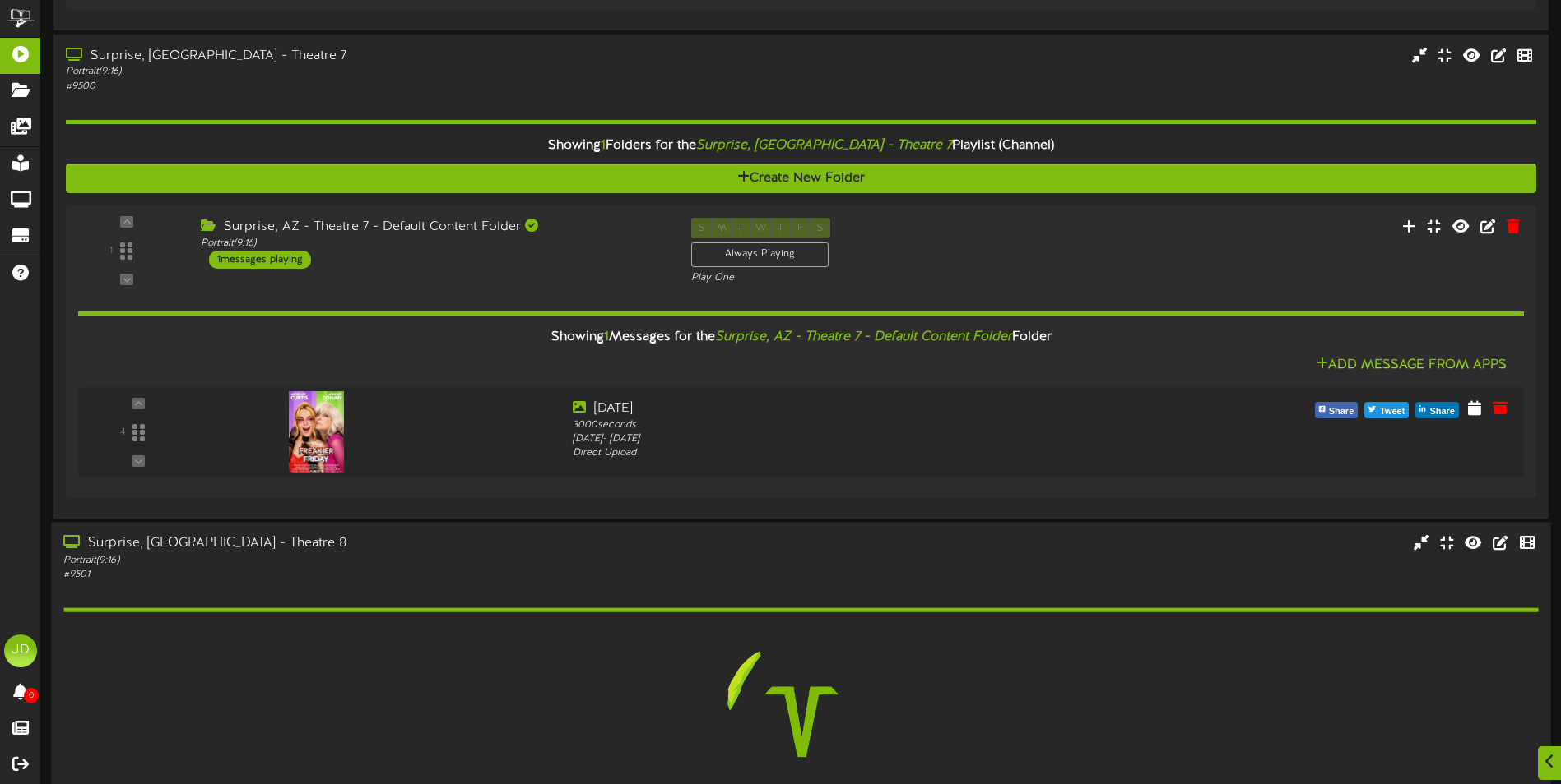
scroll to position [1241, 0]
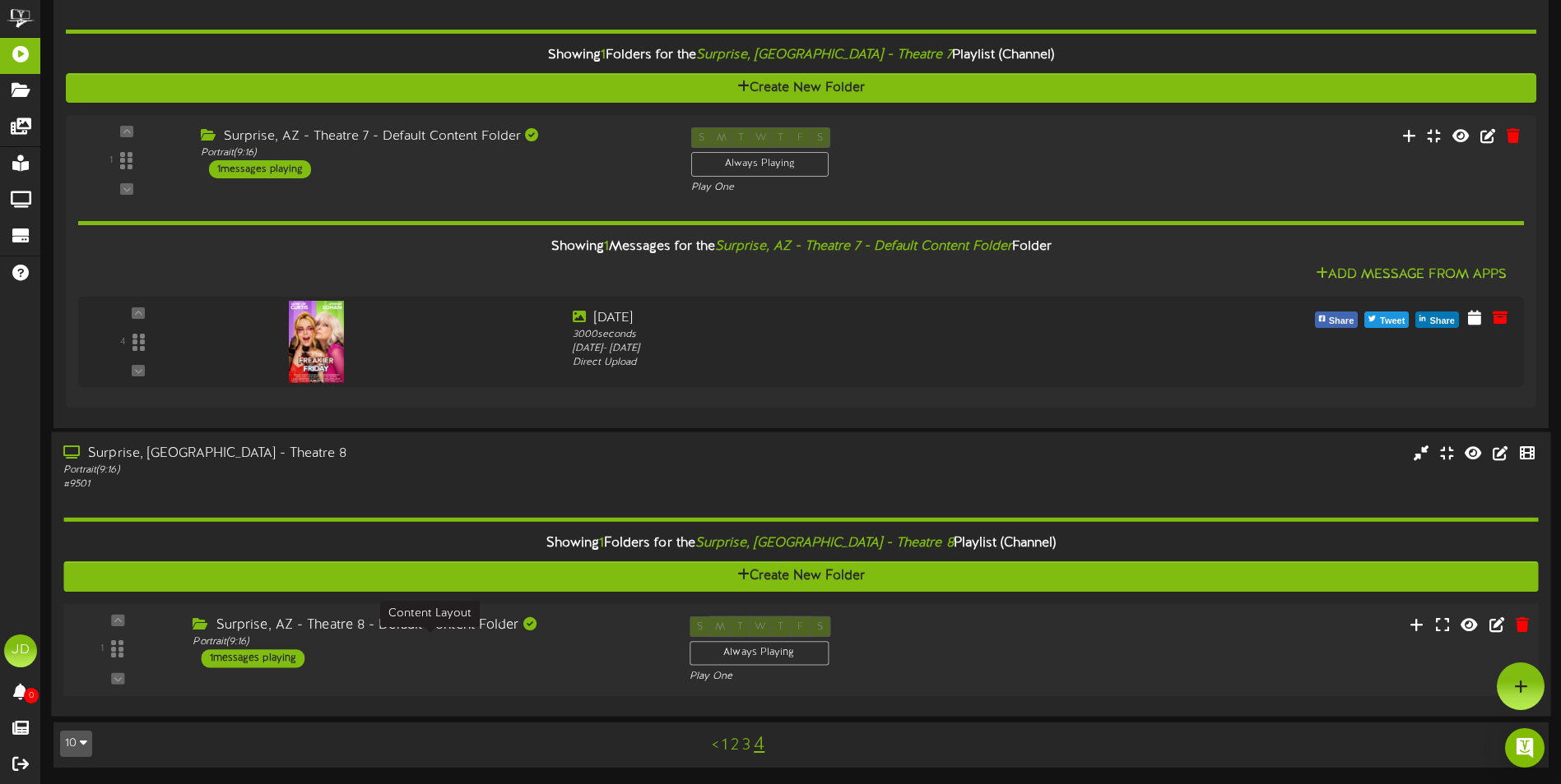
click at [599, 639] on div "Portrait ( 9:16 )" at bounding box center [429, 643] width 472 height 14
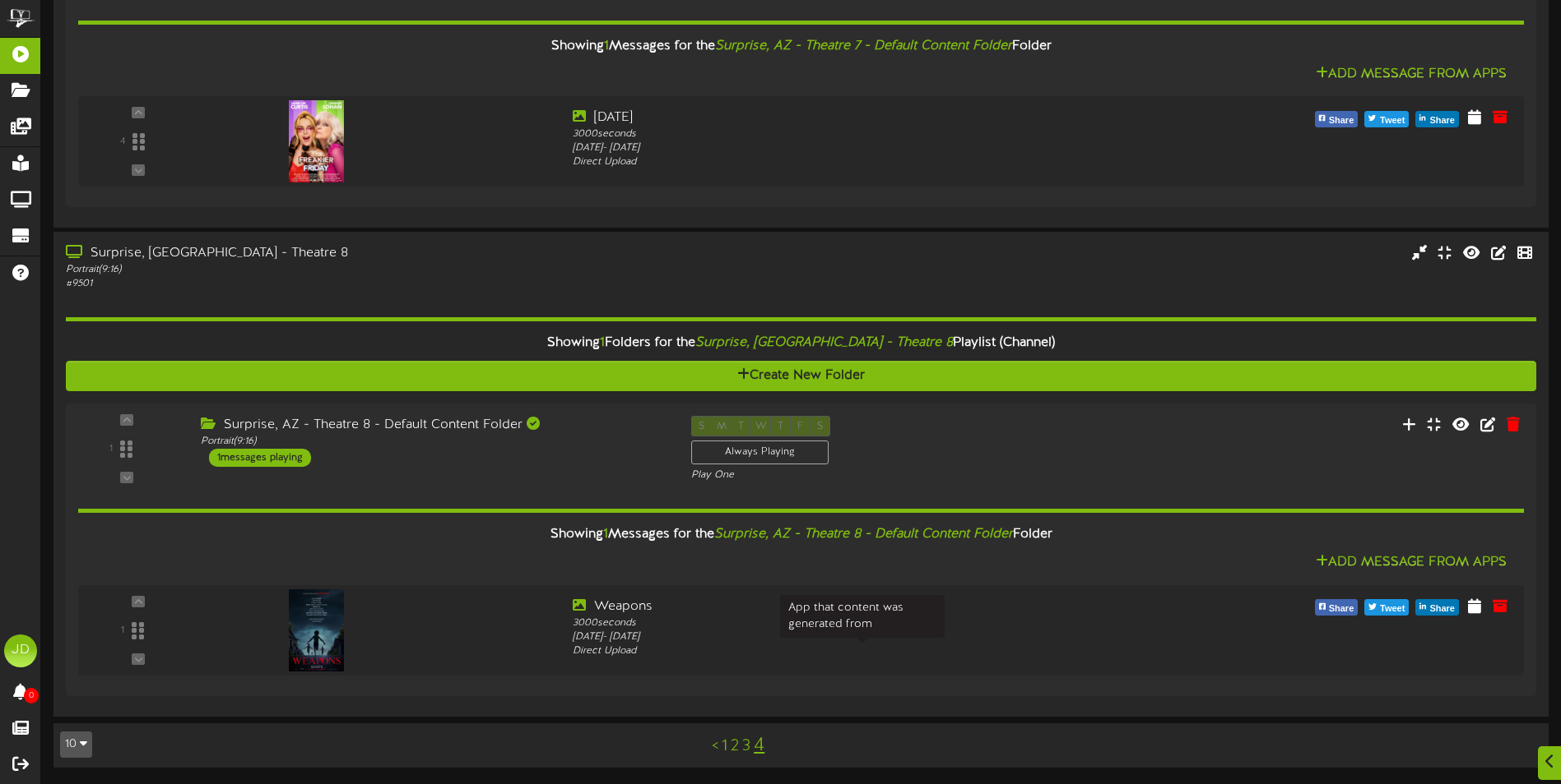
scroll to position [1395, 0]
